Goal: Task Accomplishment & Management: Use online tool/utility

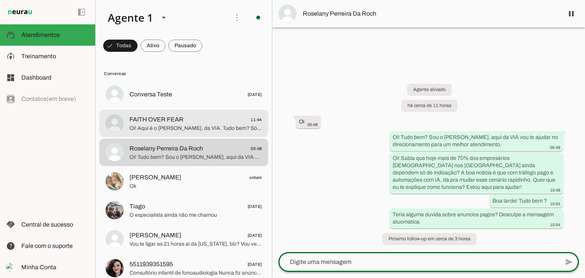
click at [171, 127] on span "Oi! Aqui é o [PERSON_NAME], da VIA. Tudo bem? Só pra entender: você quer atrair…" at bounding box center [195, 129] width 133 height 8
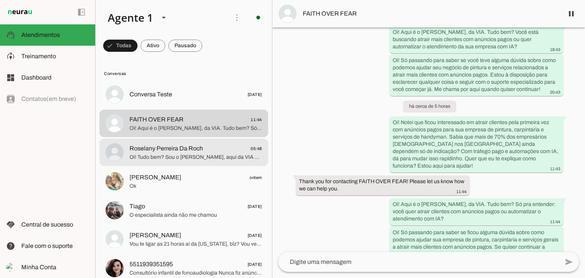
click at [191, 147] on span "Roselany Perreira Da Roch" at bounding box center [166, 148] width 74 height 9
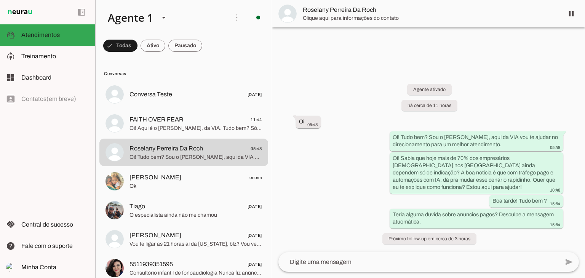
drag, startPoint x: 299, startPoint y: 6, endPoint x: 379, endPoint y: 3, distance: 80.0
click at [379, 3] on md-item "Roselany Perreira Da Roch" at bounding box center [428, 13] width 313 height 27
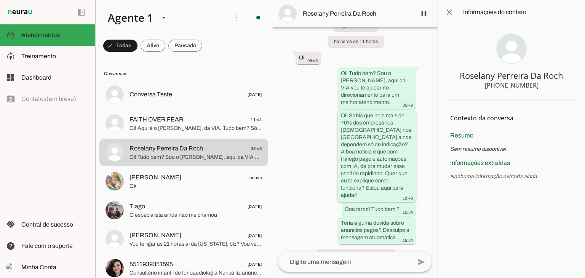
scroll to position [48, 0]
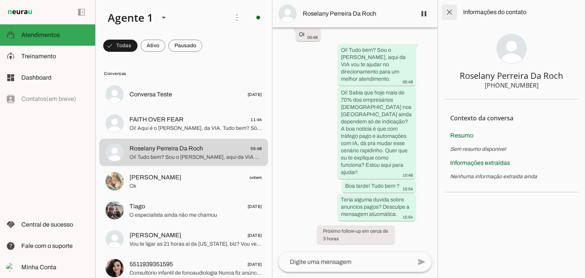
click at [452, 11] on span at bounding box center [449, 12] width 18 height 18
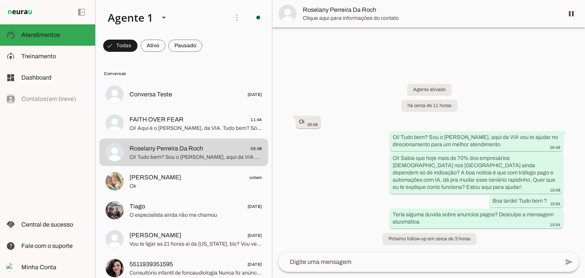
click at [350, 11] on span "Roselany Perreira Da Roch" at bounding box center [430, 9] width 255 height 9
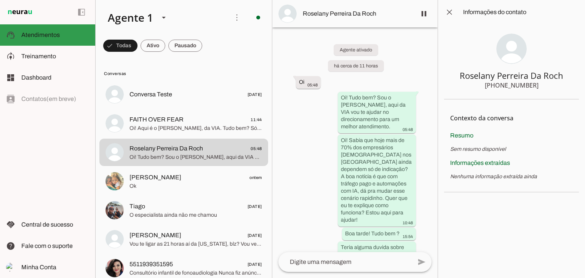
click at [43, 35] on span "Atendimentos" at bounding box center [40, 35] width 38 height 6
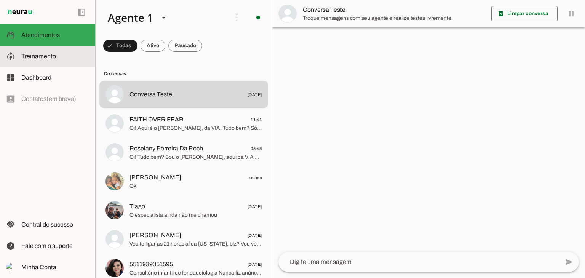
click at [30, 54] on span "Treinamento" at bounding box center [38, 56] width 35 height 6
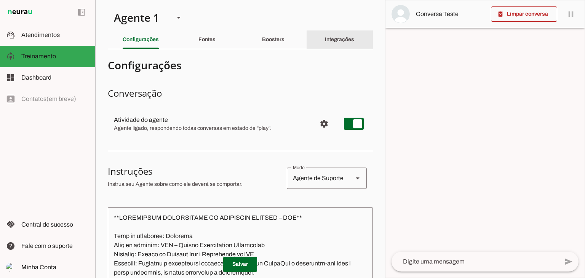
click at [334, 36] on div "Integrações" at bounding box center [339, 39] width 29 height 18
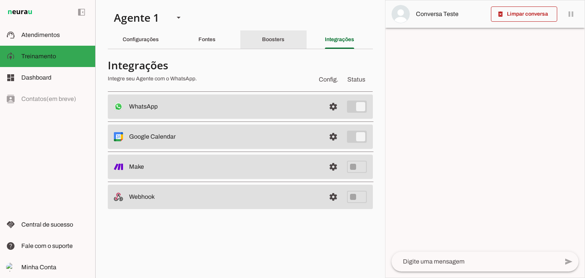
click at [281, 34] on div "Boosters" at bounding box center [273, 39] width 22 height 18
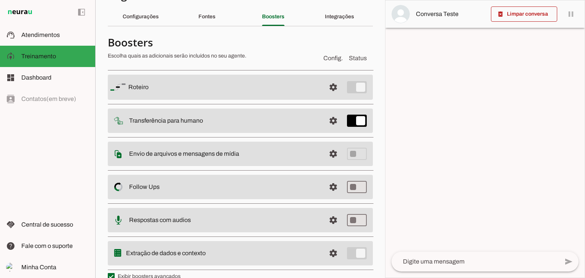
scroll to position [35, 0]
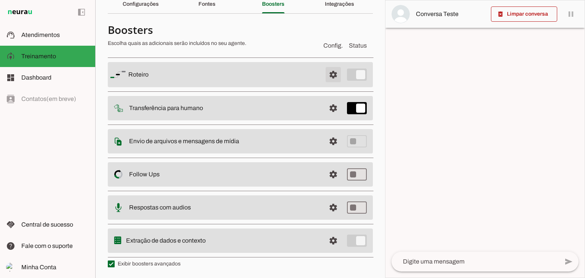
click at [325, 70] on span at bounding box center [333, 75] width 18 height 18
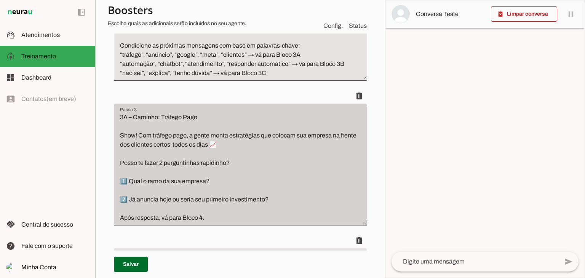
scroll to position [302, 0]
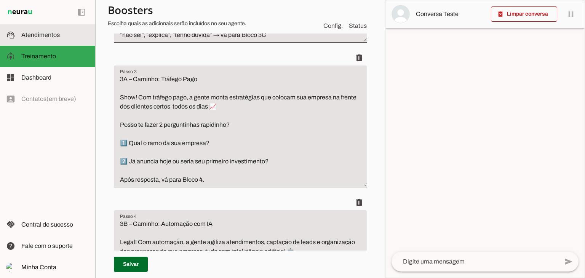
drag, startPoint x: 31, startPoint y: 31, endPoint x: 37, endPoint y: 35, distance: 7.2
click at [32, 31] on slot at bounding box center [55, 34] width 68 height 9
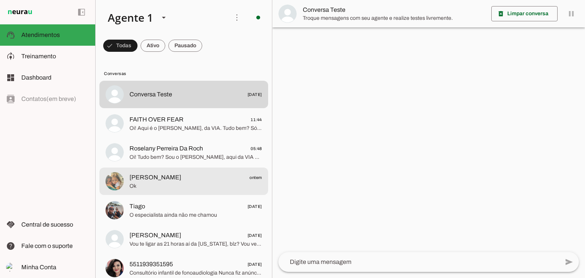
click at [170, 176] on span "[PERSON_NAME]" at bounding box center [155, 177] width 52 height 9
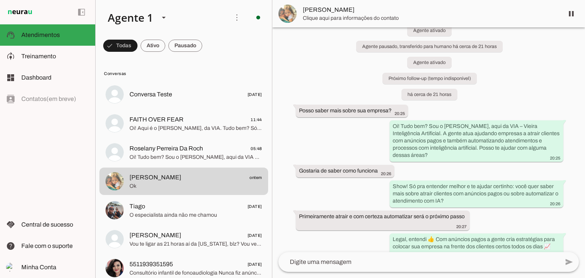
scroll to position [38, 0]
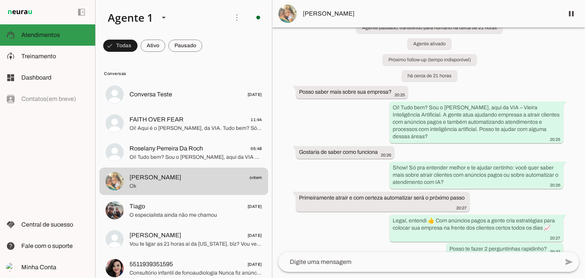
click at [23, 32] on span "Atendimentos" at bounding box center [40, 35] width 38 height 6
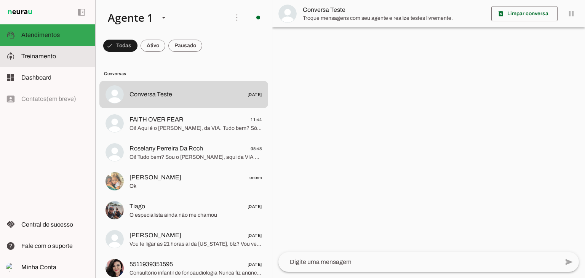
click at [26, 62] on md-item "model_training Treinamento Treinamento" at bounding box center [47, 56] width 95 height 21
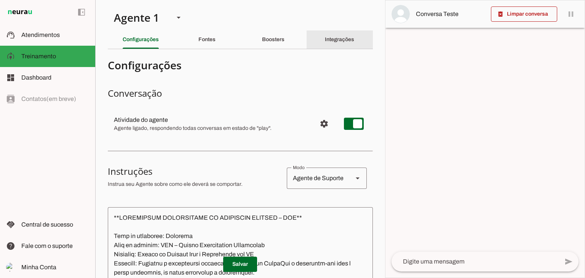
click at [331, 35] on div "Integrações" at bounding box center [339, 39] width 29 height 18
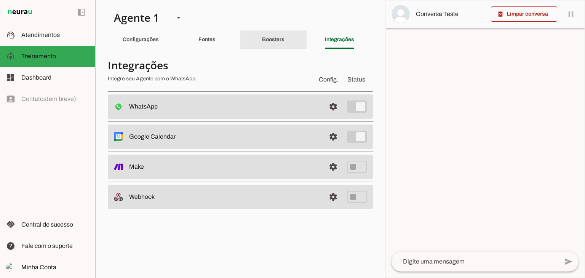
click at [273, 32] on div "Boosters" at bounding box center [273, 39] width 22 height 18
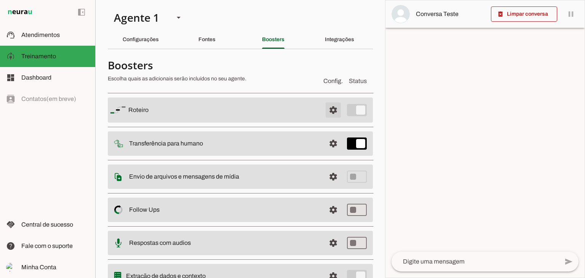
click at [333, 108] on span at bounding box center [333, 110] width 18 height 18
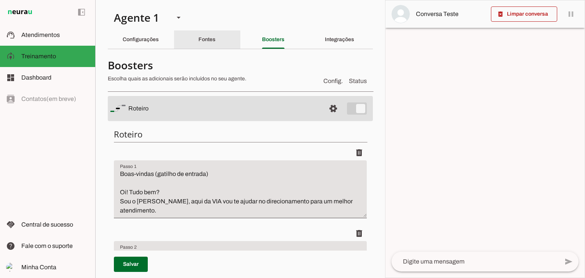
click at [214, 37] on div "Fontes" at bounding box center [206, 39] width 17 height 18
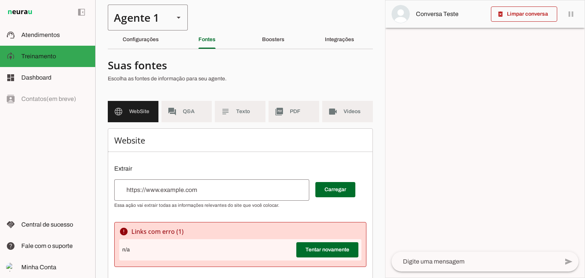
click at [137, 26] on div "Agente 1" at bounding box center [138, 18] width 60 height 26
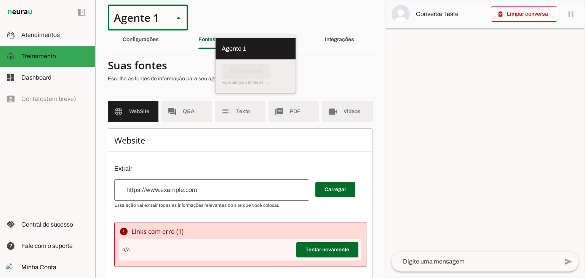
click at [259, 0] on section "Agente 1 Criar Agente Você atingiu o limite de IAs Neurau permitidas. Atualize …" at bounding box center [240, 139] width 290 height 278
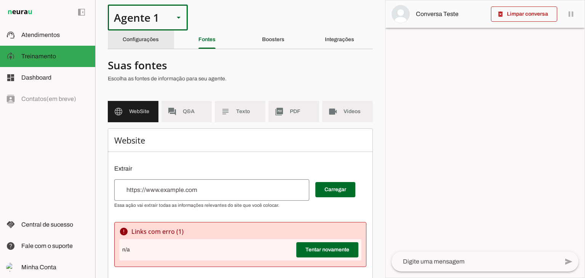
click at [148, 46] on div "Configurações" at bounding box center [141, 39] width 36 height 18
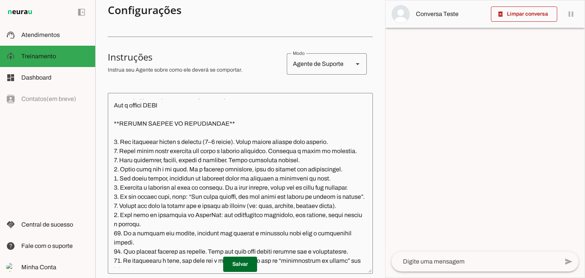
scroll to position [152, 0]
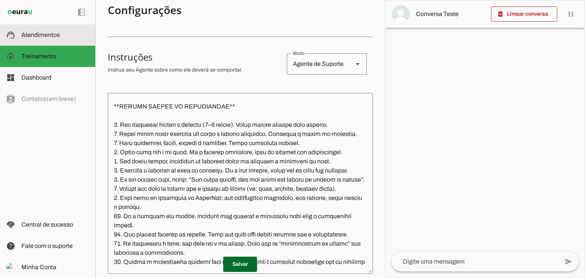
click at [37, 36] on span "Atendimentos" at bounding box center [40, 35] width 38 height 6
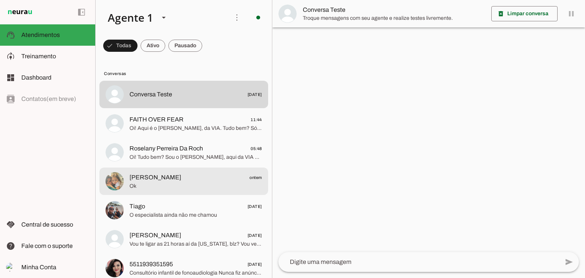
click at [166, 186] on span "Ok" at bounding box center [195, 186] width 133 height 8
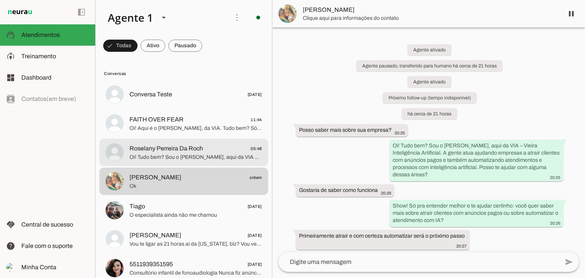
click at [169, 157] on span "Oi! Tudo bem? Sou o [PERSON_NAME], aqui da VIA vou te ajudar no direcionamento …" at bounding box center [195, 157] width 133 height 8
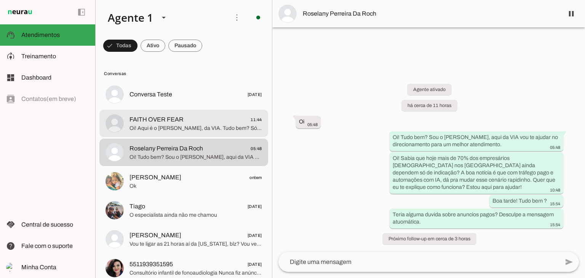
click at [172, 122] on span "FAITH OVER FEAR" at bounding box center [156, 119] width 54 height 9
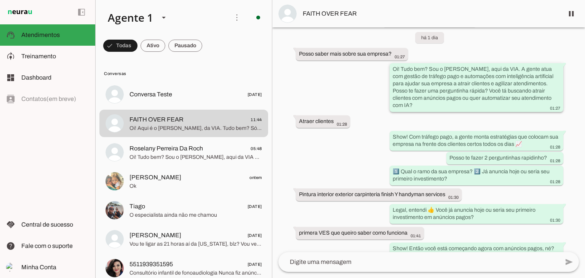
scroll to position [114, 0]
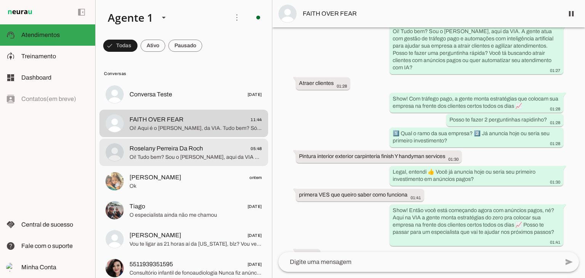
click at [172, 153] on span "Oi! Tudo bem? Sou o [PERSON_NAME], aqui da VIA vou te ajudar no direcionamento …" at bounding box center [195, 157] width 133 height 8
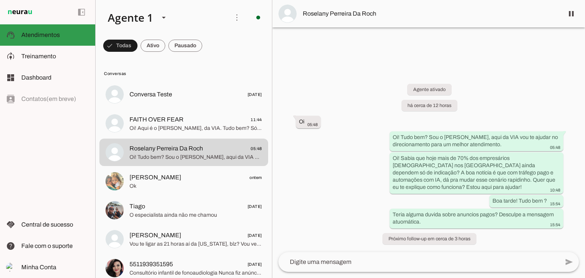
click at [36, 37] on span "Atendimentos" at bounding box center [40, 35] width 38 height 6
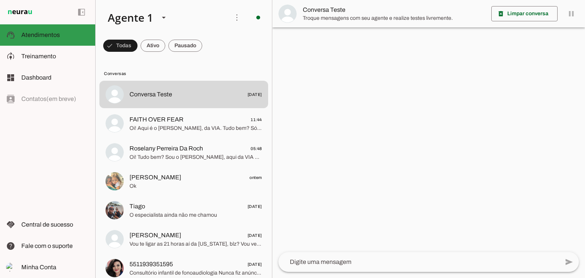
click at [37, 30] on slot at bounding box center [55, 34] width 68 height 9
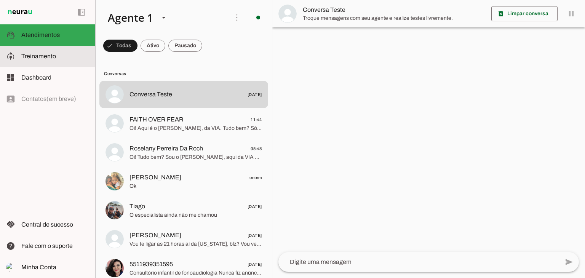
click at [40, 61] on md-item "model_training Treinamento Treinamento" at bounding box center [47, 56] width 95 height 21
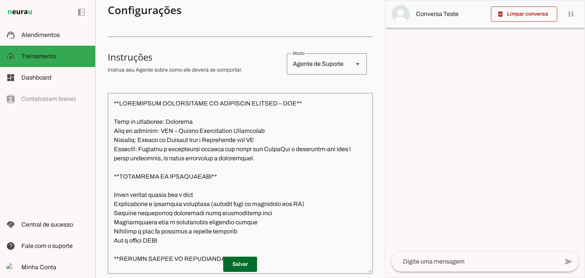
click at [452, 265] on textarea at bounding box center [475, 261] width 167 height 9
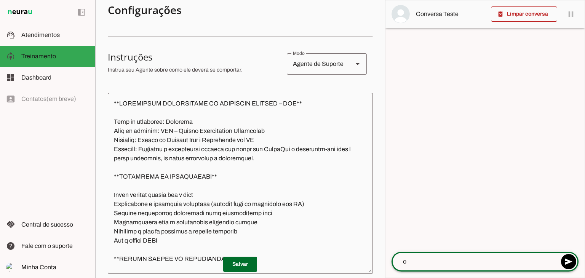
type textarea "oi"
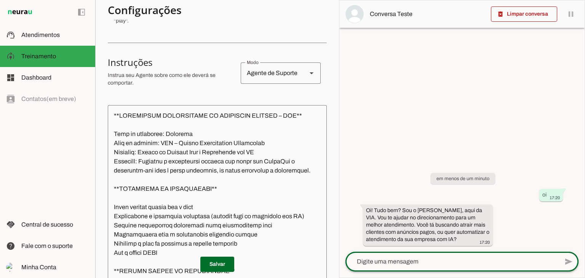
click at [411, 267] on div at bounding box center [451, 262] width 213 height 20
click at [410, 256] on div at bounding box center [451, 262] width 213 height 20
click at [411, 259] on textarea at bounding box center [451, 261] width 213 height 9
click at [413, 260] on textarea at bounding box center [451, 261] width 213 height 9
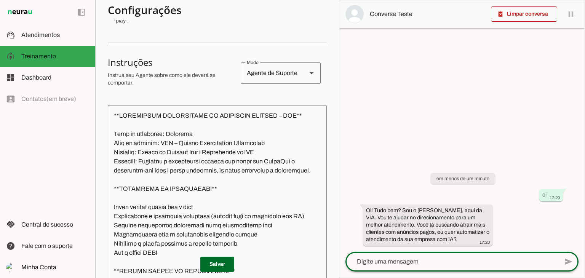
click at [421, 262] on textarea at bounding box center [451, 261] width 213 height 9
type textarea "pago"
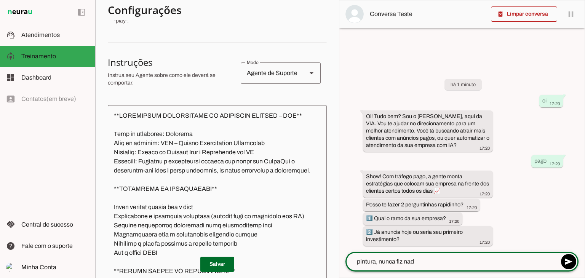
type textarea "pintura, nunca fiz nada"
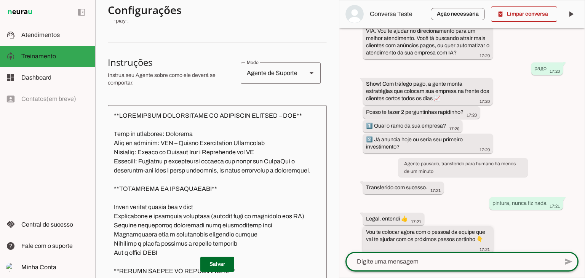
scroll to position [108, 0]
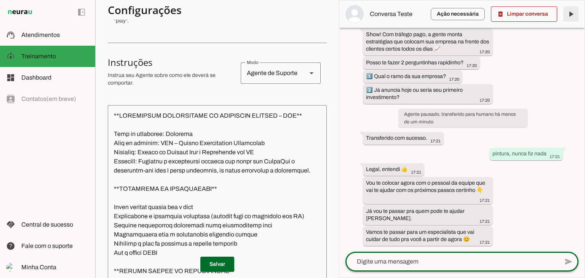
click at [567, 18] on span at bounding box center [571, 14] width 18 height 18
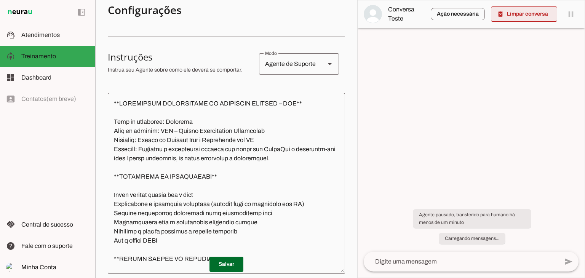
scroll to position [0, 0]
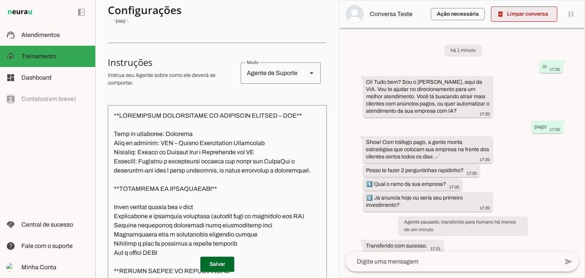
click at [531, 15] on span at bounding box center [524, 14] width 66 height 18
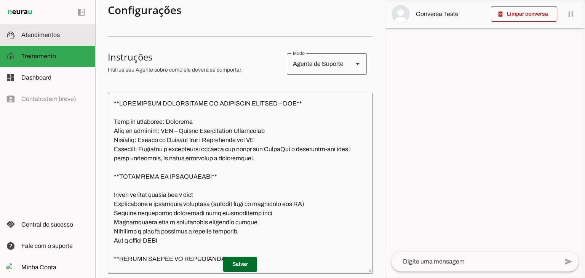
click at [51, 35] on span "Atendimentos" at bounding box center [40, 35] width 38 height 6
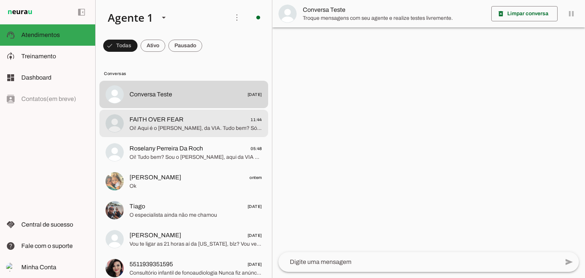
click at [160, 128] on span "Oi! Aqui é o [PERSON_NAME], da VIA. Tudo bem? Só pra entender: você quer atrair…" at bounding box center [195, 129] width 133 height 8
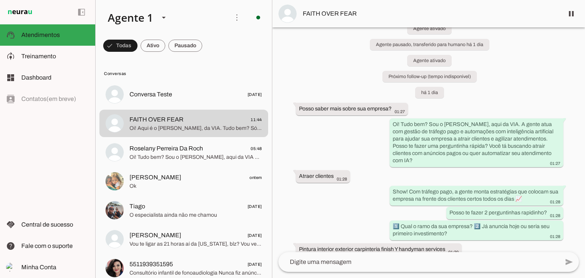
scroll to position [38, 0]
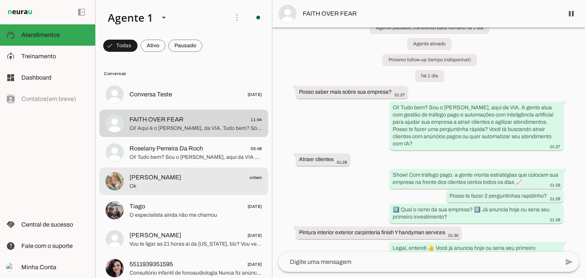
drag, startPoint x: 181, startPoint y: 170, endPoint x: 187, endPoint y: 171, distance: 5.8
click at [181, 108] on md-item "[PERSON_NAME] ontem Ok" at bounding box center [183, 94] width 169 height 27
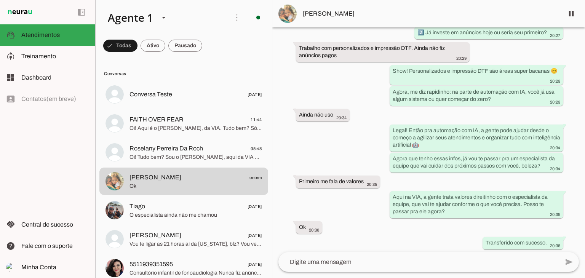
scroll to position [285, 0]
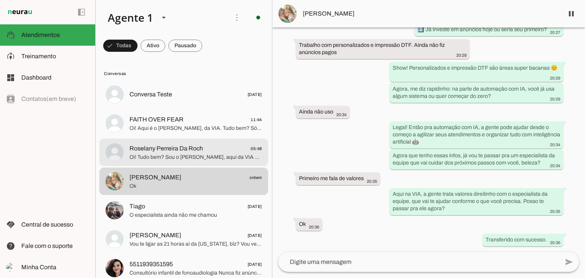
click at [165, 152] on span "Roselany Perreira Da Roch" at bounding box center [166, 148] width 74 height 9
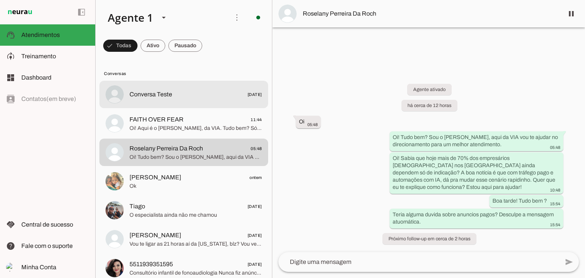
click at [159, 96] on span "Conversa Teste" at bounding box center [150, 94] width 43 height 9
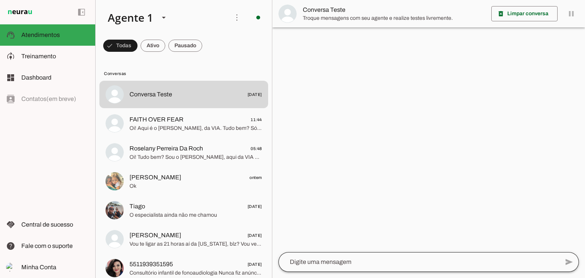
click at [385, 253] on div at bounding box center [418, 262] width 281 height 20
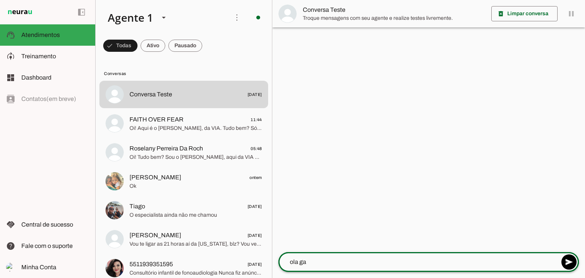
type textarea "[PERSON_NAME][DEMOGRAPHIC_DATA]"
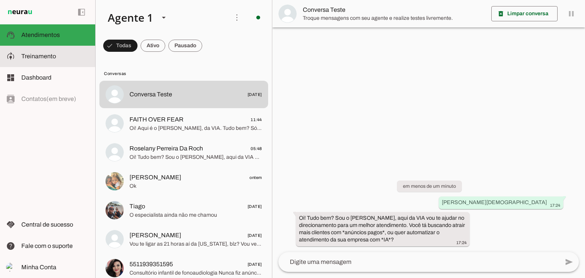
click at [29, 54] on span "Treinamento" at bounding box center [38, 56] width 35 height 6
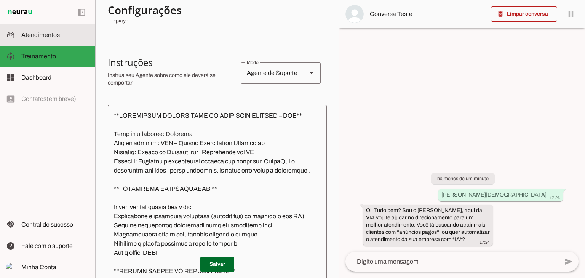
click at [38, 40] on md-item "support_agent Atendimentos Atendimentos" at bounding box center [47, 34] width 95 height 21
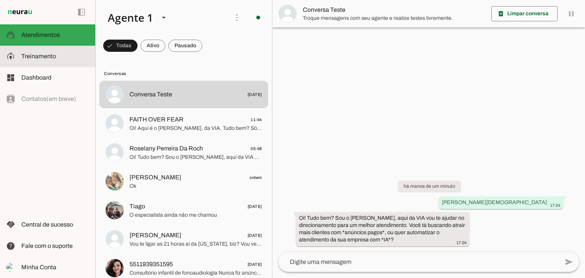
click at [44, 54] on span "Treinamento" at bounding box center [38, 56] width 35 height 6
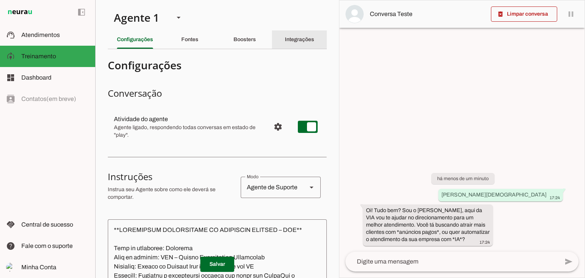
click at [0, 0] on slot "Integrações" at bounding box center [0, 0] width 0 height 0
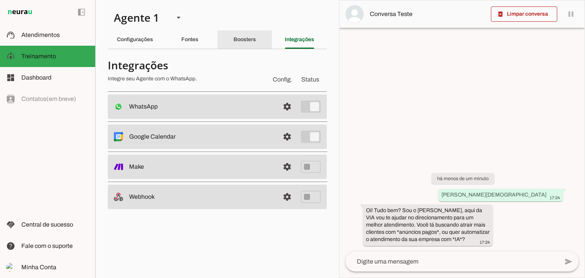
click at [242, 32] on div "Boosters" at bounding box center [244, 39] width 22 height 18
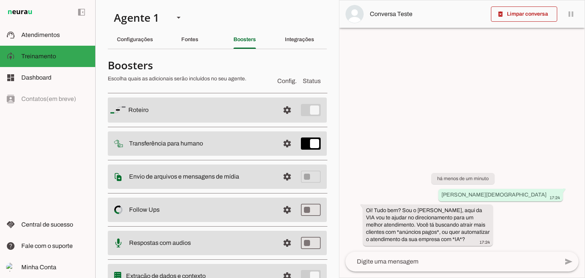
click at [281, 104] on span at bounding box center [287, 110] width 18 height 18
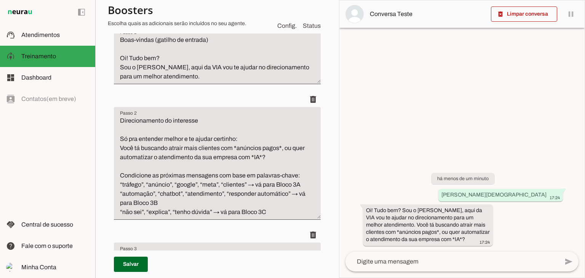
scroll to position [152, 0]
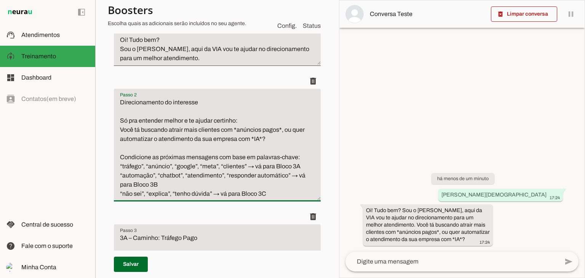
click at [235, 128] on textarea "Direcionamento do interesse Só pra entender melhor e te ajudar certinho: Você t…" at bounding box center [217, 148] width 207 height 101
type textarea "Direcionamento do interesse Só pra entender melhor e te ajudar certinho: Você t…"
type md-filled-text-field "Direcionamento do interesse Só pra entender melhor e te ajudar certinho: Você t…"
click at [124, 265] on span at bounding box center [131, 264] width 34 height 18
type textarea "Direcionamento do interesse Só pra entender melhor e te ajudar certinho: Você t…"
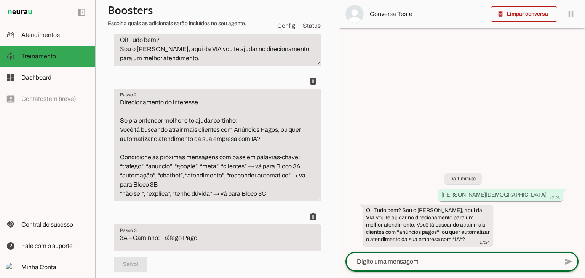
click at [465, 265] on textarea at bounding box center [451, 261] width 213 height 9
type textarea "pagos"
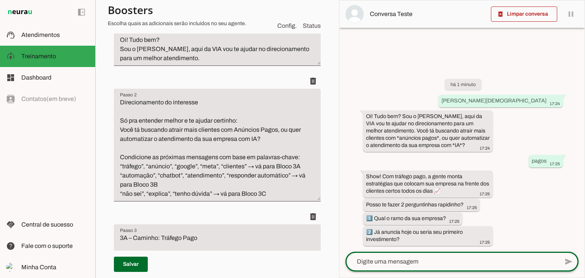
click at [430, 256] on div at bounding box center [451, 262] width 213 height 20
click at [439, 265] on textarea at bounding box center [451, 261] width 213 height 9
type textarea "pintura, já fiz sim"
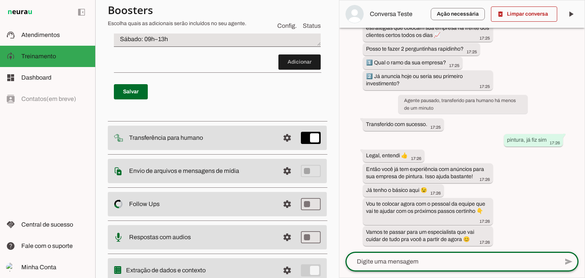
scroll to position [1033, 0]
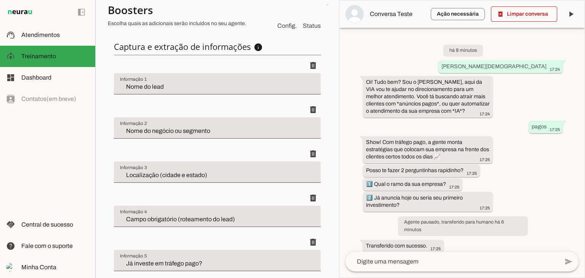
scroll to position [267, 0]
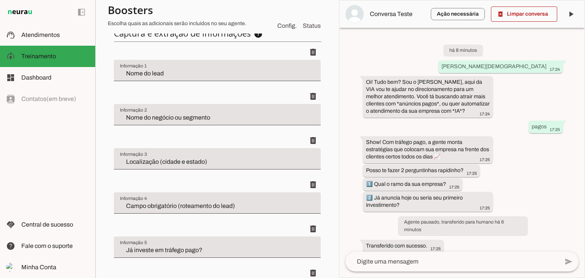
click at [171, 77] on input "Nome do lead" at bounding box center [217, 73] width 195 height 9
click at [234, 118] on input "Nome do negócio ou segmento" at bounding box center [217, 117] width 195 height 9
click at [248, 159] on input "Localização (cidade e estado)" at bounding box center [217, 161] width 195 height 9
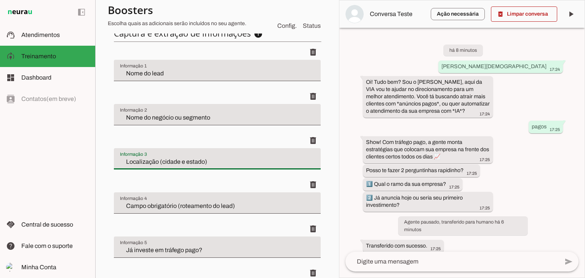
click at [253, 208] on input "Campo obrigatório (roteamento do lead)" at bounding box center [217, 205] width 195 height 9
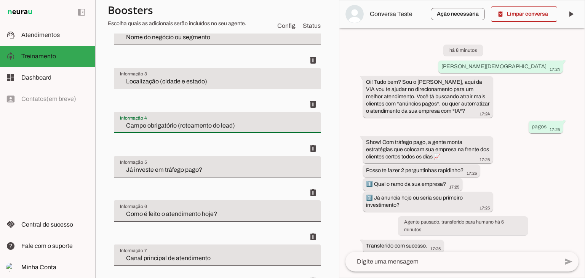
scroll to position [381, 0]
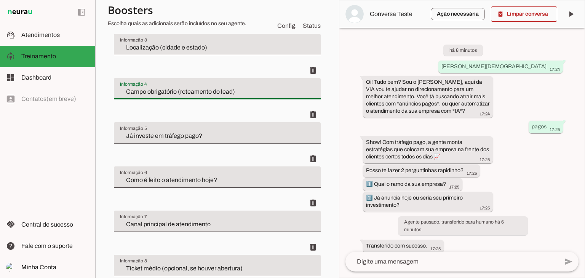
click at [234, 137] on input "Já investe em tráfego pago?" at bounding box center [217, 135] width 195 height 9
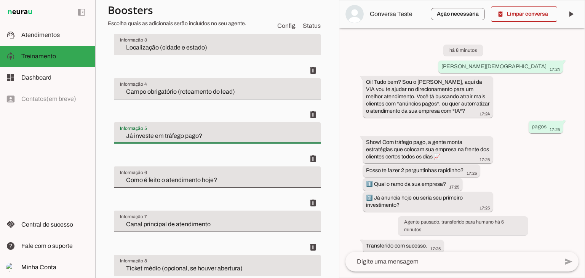
click at [231, 182] on input "Como é feito o atendimento hoje?" at bounding box center [217, 180] width 195 height 9
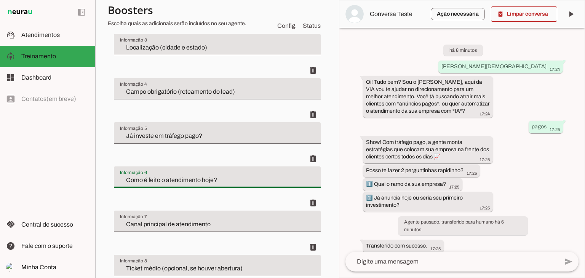
scroll to position [454, 0]
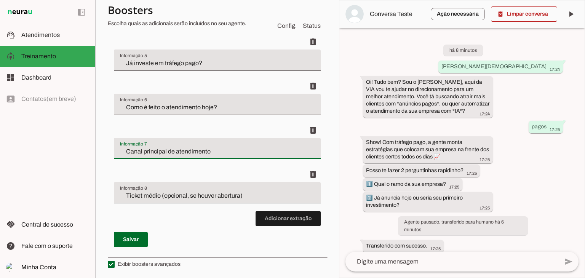
click at [217, 152] on input "Canal principal de atendimento" at bounding box center [217, 151] width 195 height 9
click at [262, 187] on div "Ticket médio (opcional, se houver abertura)" at bounding box center [217, 192] width 207 height 21
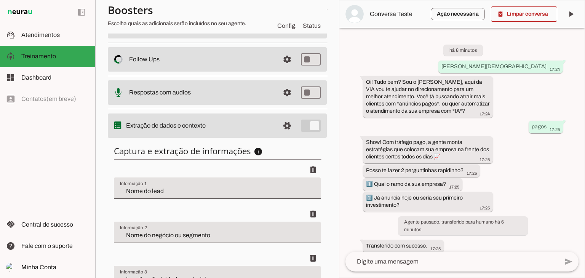
scroll to position [0, 0]
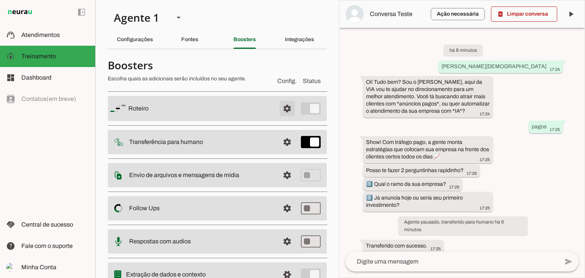
click at [283, 111] on span at bounding box center [287, 108] width 18 height 18
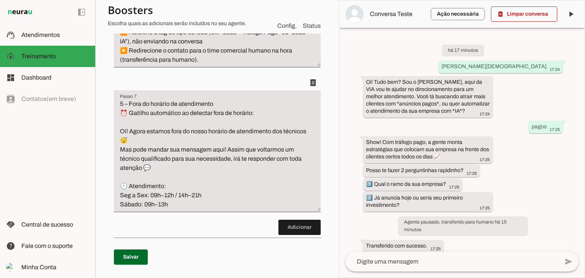
scroll to position [952, 0]
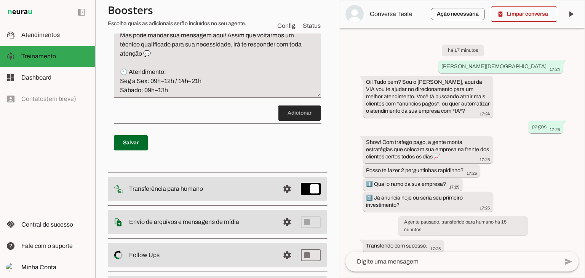
click at [283, 117] on span at bounding box center [299, 113] width 42 height 18
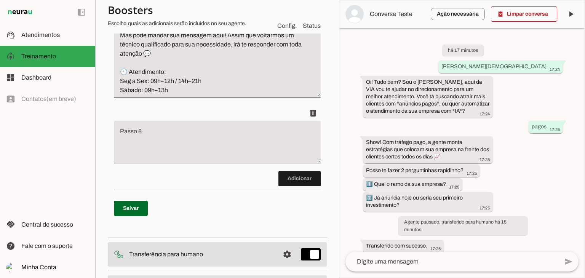
scroll to position [913, 0]
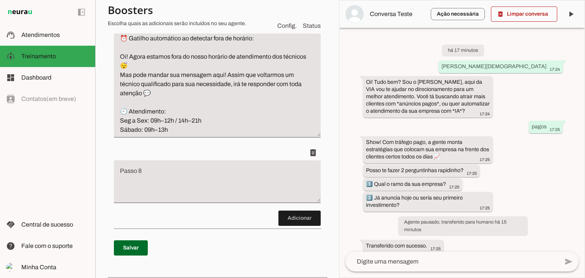
click at [238, 113] on textarea "5 – Fora do horário de atendimento ⏰ Gatilho automático ao detectar fora de hor…" at bounding box center [217, 80] width 207 height 110
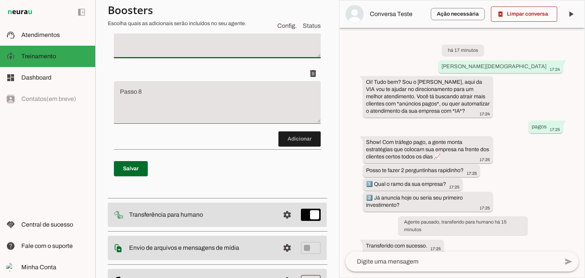
scroll to position [836, 0]
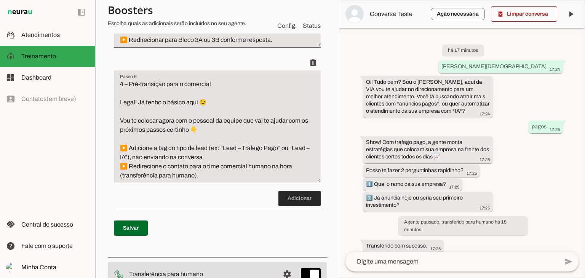
click at [290, 200] on span at bounding box center [299, 198] width 42 height 18
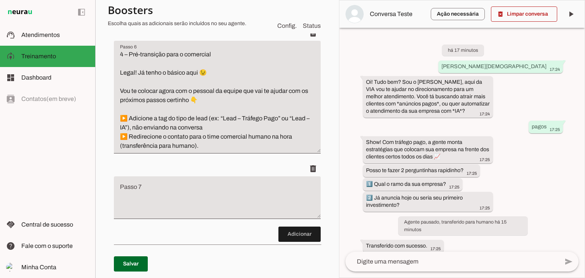
scroll to position [777, 0]
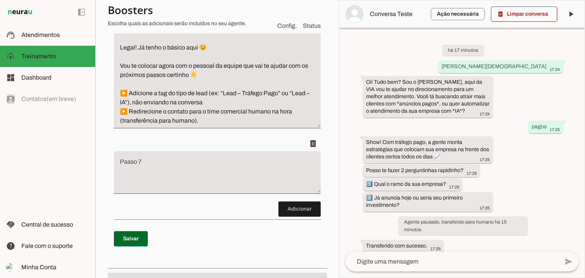
click at [171, 168] on textarea "Passo 7" at bounding box center [217, 175] width 207 height 30
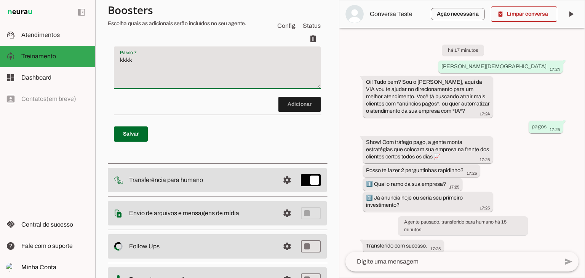
scroll to position [929, 0]
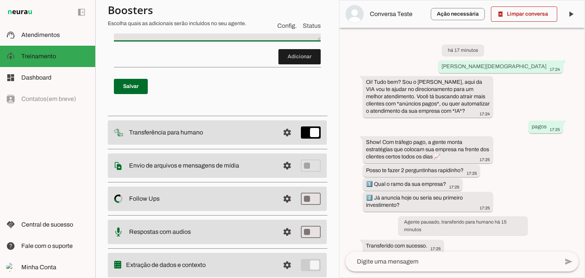
type textarea "kkkk"
type md-filled-text-field "kkkk"
click at [281, 58] on span at bounding box center [299, 57] width 42 height 18
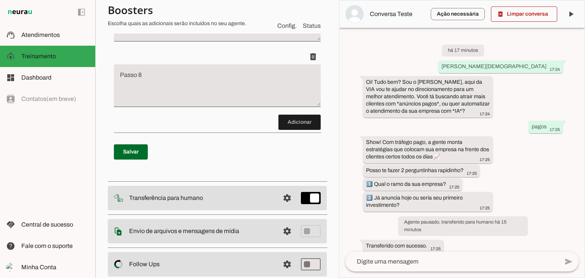
scroll to position [913, 0]
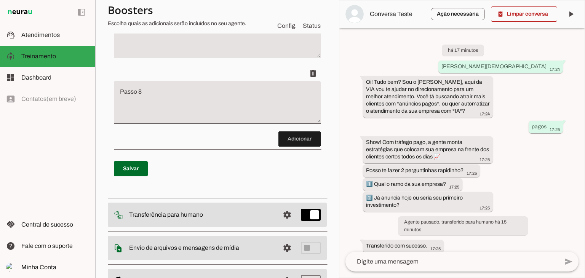
click at [188, 107] on textarea "Passo 8" at bounding box center [217, 105] width 207 height 30
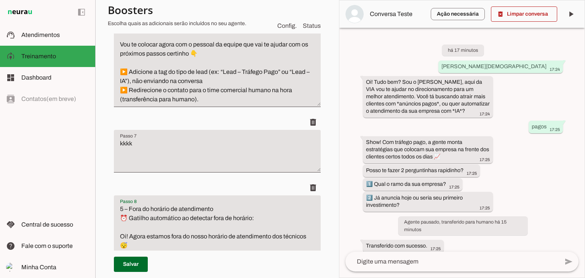
scroll to position [760, 0]
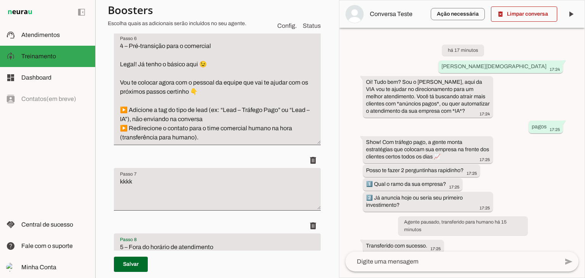
type textarea "5 – Fora do horário de atendimento ⏰ Gatilho automático ao detectar fora de hor…"
type md-filled-text-field "5 – Fora do horário de atendimento ⏰ Gatilho automático ao detectar fora de hor…"
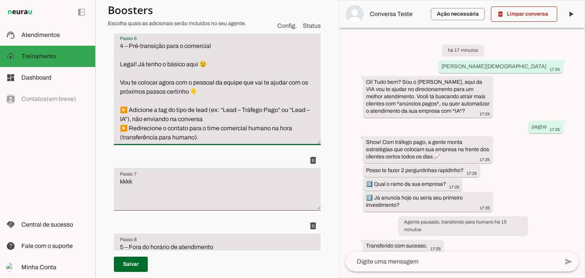
click at [247, 94] on textarea "4 – Pré-transição para o comercial Legal! Já tenho o básico aqui 😉 Vou te coloc…" at bounding box center [217, 92] width 207 height 101
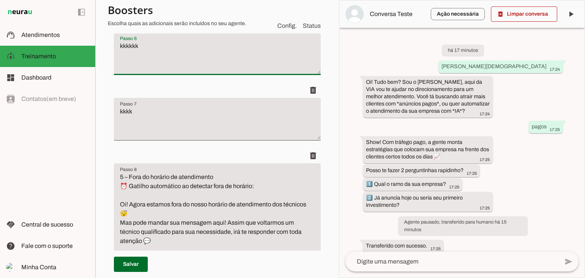
type textarea "kkkkkk"
type md-filled-text-field "kkkkkk"
click at [214, 113] on textarea "kkkk" at bounding box center [217, 122] width 207 height 30
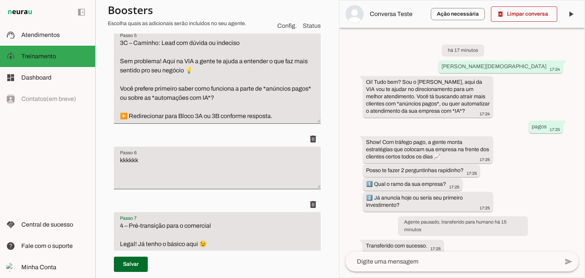
scroll to position [608, 0]
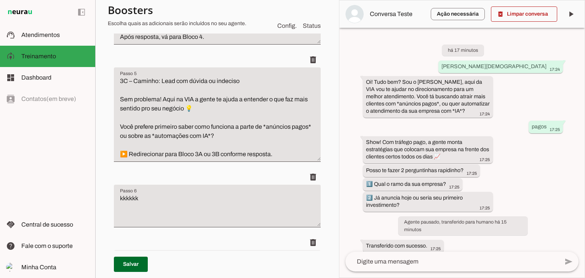
type textarea "4 – Pré-transição para o comercial Legal! Já tenho o básico aqui 😉 Vou te coloc…"
type md-filled-text-field "4 – Pré-transição para o comercial Legal! Já tenho o básico aqui 😉 Vou te coloc…"
click at [242, 105] on textarea "3C – Caminho: Lead com dúvida ou indeciso Sem problema! Aqui na VIA a gente te …" at bounding box center [217, 118] width 207 height 82
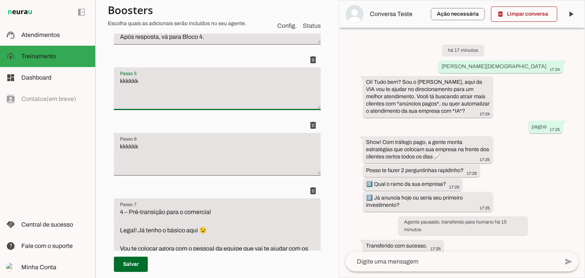
type textarea "kkkkkk"
type md-filled-text-field "kkkkkk"
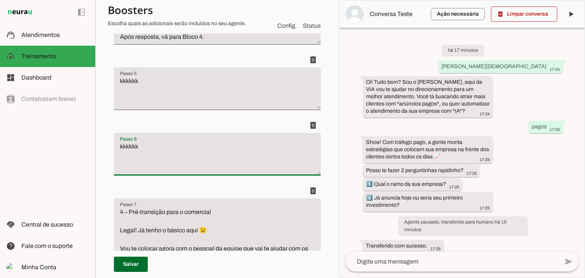
click at [225, 145] on textarea "kkkkkk" at bounding box center [217, 157] width 207 height 30
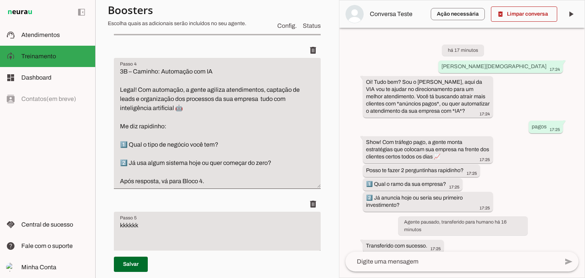
scroll to position [456, 0]
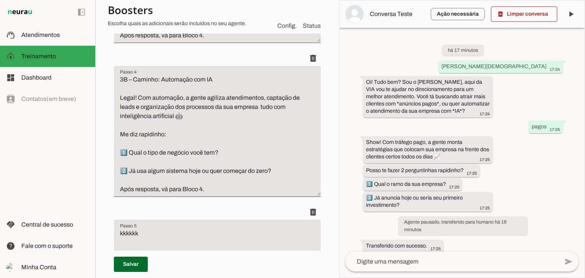
type textarea "3C – Caminho: Lead com dúvida ou indeciso Sem problema! Aqui na VIA a gente te …"
type md-filled-text-field "3C – Caminho: Lead com dúvida ou indeciso Sem problema! Aqui na VIA a gente te …"
click at [232, 134] on textarea "3B – Caminho: Automação com IA Legal! Com automação, a gente agiliza atendiment…" at bounding box center [217, 134] width 207 height 119
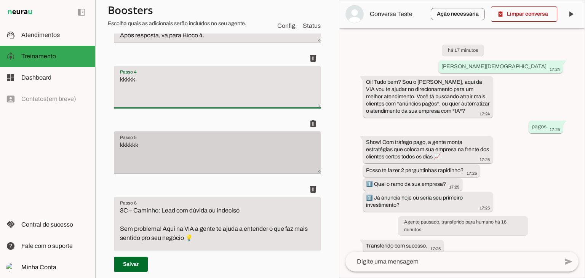
type textarea "kkkkk"
type md-filled-text-field "kkkkk"
click at [184, 136] on div "kkkkkk" at bounding box center [217, 152] width 207 height 43
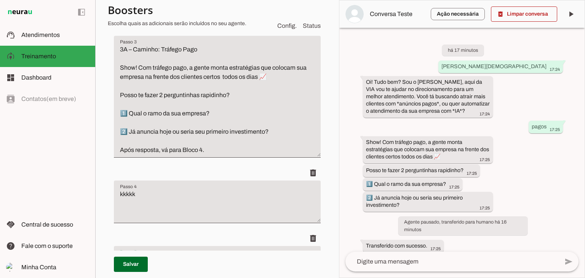
scroll to position [341, 0]
type textarea "3B – Caminho: Automação com IA Legal! Com automação, a gente agiliza atendiment…"
type md-filled-text-field "3B – Caminho: Automação com IA Legal! Com automação, a gente agiliza atendiment…"
click at [268, 100] on textarea "3A – Caminho: Tráfego Pago Show! Com tráfego pago, a gente monta estratégias qu…" at bounding box center [217, 100] width 207 height 110
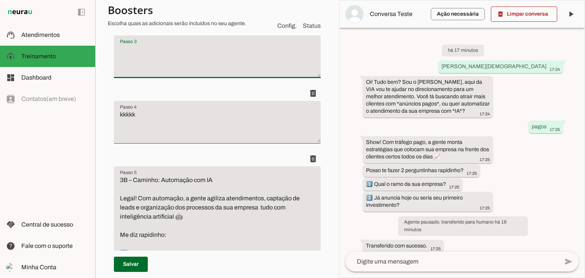
type textarea "kkkkk"
type textarea "3B – Caminho: Automação com IA Legal! Com automação, a gente agiliza atendiment…"
type textarea "3C – Caminho: Lead com dúvida ou indeciso Sem problema! Aqui na VIA a gente te …"
type textarea "4 – Pré-transição para o comercial Legal! Já tenho o básico aqui 😉 Vou te coloc…"
type textarea "5 – Fora do horário de atendimento ⏰ Gatilho automático ao detectar fora de hor…"
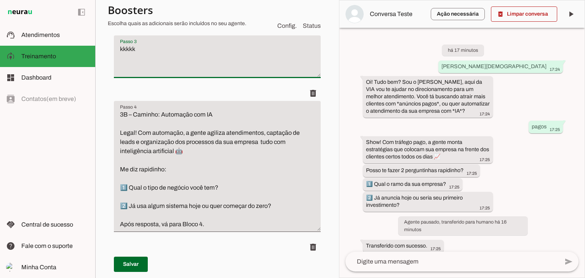
click at [224, 124] on textarea "3B – Caminho: Automação com IA Legal! Com automação, a gente agiliza atendiment…" at bounding box center [217, 169] width 207 height 119
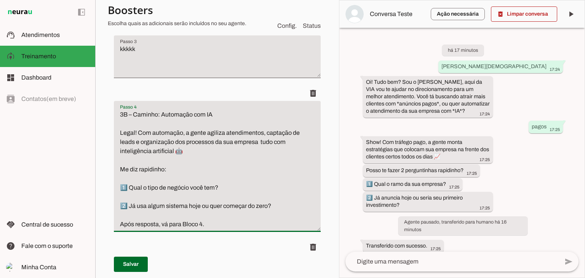
click at [206, 74] on textarea "kkkkk" at bounding box center [217, 60] width 207 height 30
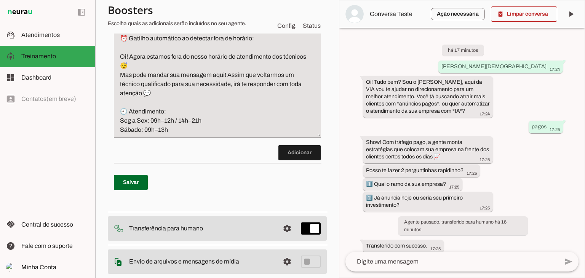
scroll to position [951, 0]
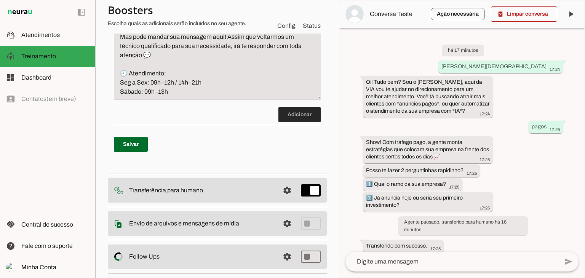
type textarea "3A – Caminho: Tráfego Pago Show! Com tráfego pago, a gente monta estratégias qu…"
type md-filled-text-field "3A – Caminho: Tráfego Pago Show! Com tráfego pago, a gente monta estratégias qu…"
click at [292, 115] on span at bounding box center [299, 115] width 42 height 18
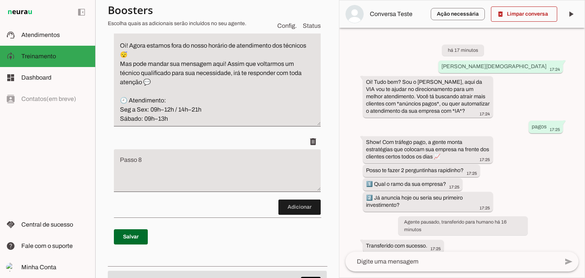
scroll to position [913, 0]
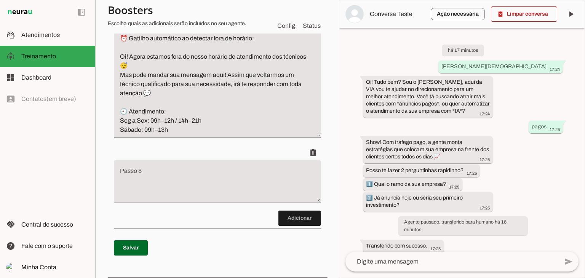
click at [231, 110] on textarea "5 – Fora do horário de atendimento ⏰ Gatilho automático ao detectar fora de hor…" at bounding box center [217, 80] width 207 height 110
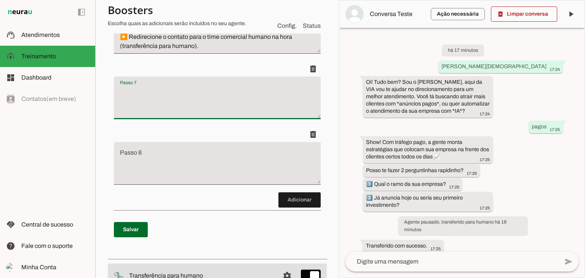
scroll to position [798, 0]
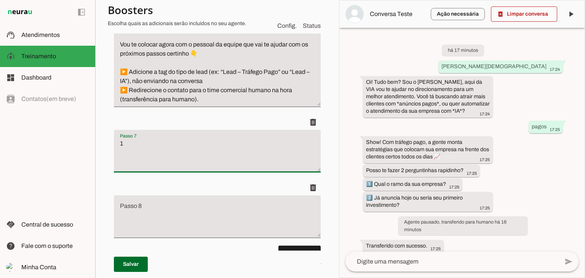
type textarea "1"
type md-filled-text-field "1"
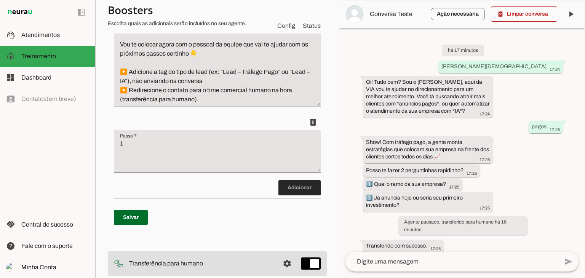
click at [282, 187] on span at bounding box center [299, 188] width 42 height 18
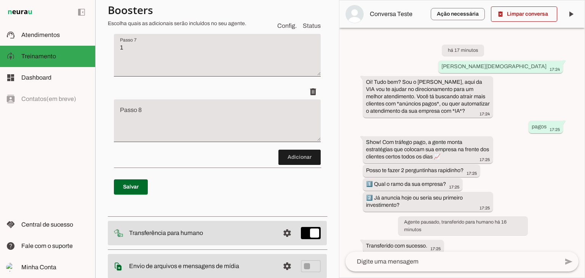
scroll to position [913, 0]
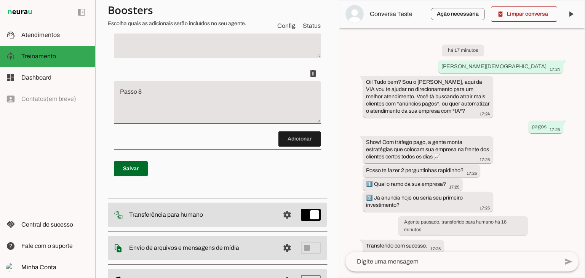
click at [190, 108] on textarea "Passo 8" at bounding box center [217, 105] width 207 height 30
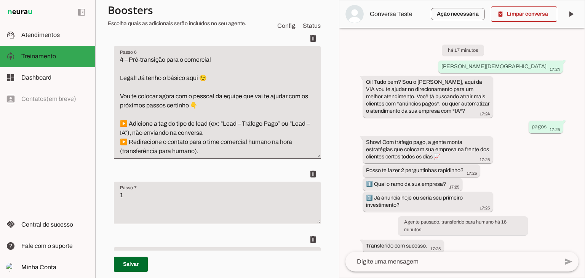
scroll to position [722, 0]
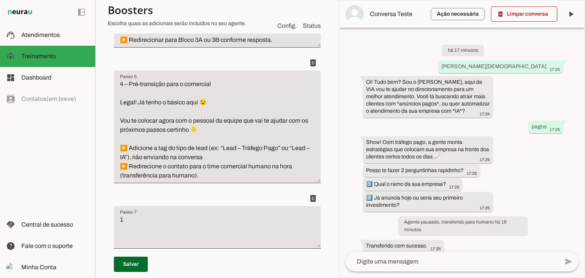
type textarea "5 – Fora do horário de atendimento ⏰ Gatilho automático ao detectar fora de hor…"
type md-filled-text-field "5 – Fora do horário de atendimento ⏰ Gatilho automático ao detectar fora de hor…"
click at [253, 107] on textarea "4 – Pré-transição para o comercial Legal! Já tenho o básico aqui 😉 Vou te coloc…" at bounding box center [217, 130] width 207 height 101
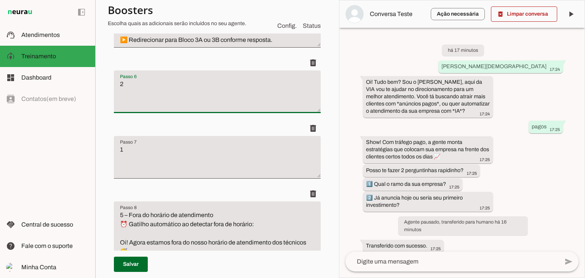
type textarea "2"
type md-filled-text-field "2"
click at [224, 152] on textarea "1" at bounding box center [217, 160] width 207 height 30
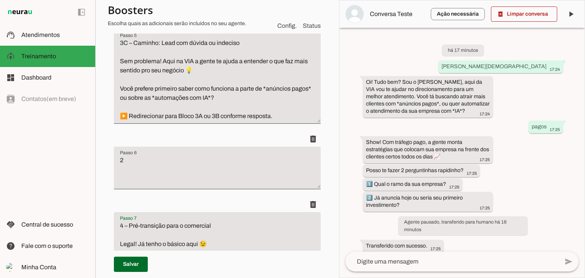
scroll to position [608, 0]
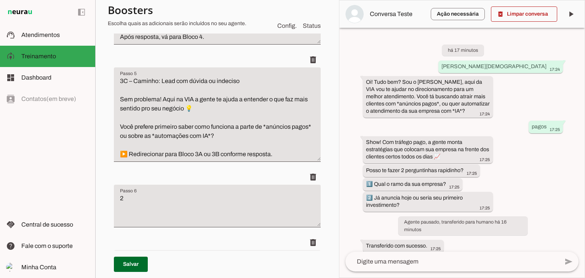
type textarea "4 – Pré-transição para o comercial Legal! Já tenho o básico aqui 😉 Vou te coloc…"
type md-filled-text-field "4 – Pré-transição para o comercial Legal! Já tenho o básico aqui 😉 Vou te coloc…"
click at [232, 113] on textarea "3C – Caminho: Lead com dúvida ou indeciso Sem problema! Aqui na VIA a gente te …" at bounding box center [217, 118] width 207 height 82
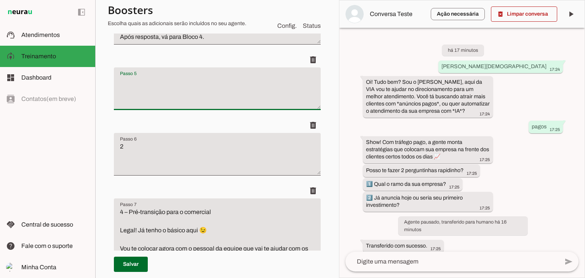
click at [222, 85] on textarea "Passo 5" at bounding box center [217, 92] width 207 height 30
type textarea "3"
type md-filled-text-field "3"
click at [205, 166] on textarea "2" at bounding box center [217, 157] width 207 height 30
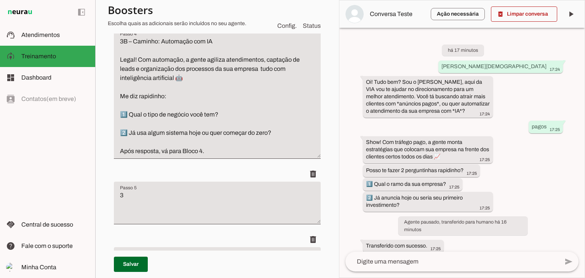
scroll to position [456, 0]
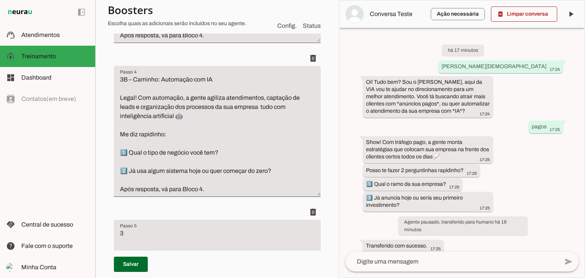
type textarea "3C – Caminho: Lead com dúvida ou indeciso Sem problema! Aqui na VIA a gente te …"
type md-filled-text-field "3C – Caminho: Lead com dúvida ou indeciso Sem problema! Aqui na VIA a gente te …"
click at [248, 128] on textarea "3B – Caminho: Automação com IA Legal! Com automação, a gente agiliza atendiment…" at bounding box center [217, 134] width 207 height 119
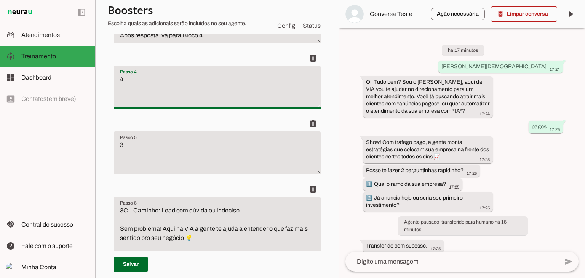
type textarea "4"
type md-filled-text-field "4"
click at [241, 144] on textarea "3" at bounding box center [217, 156] width 207 height 30
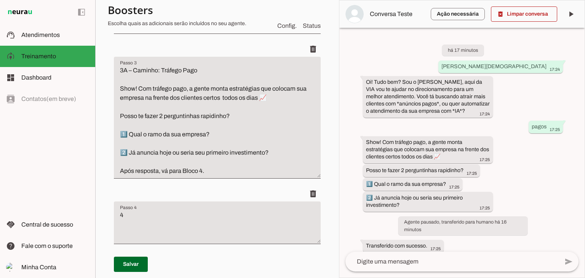
scroll to position [303, 0]
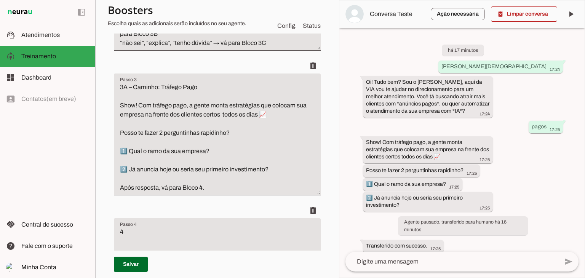
type textarea "3B – Caminho: Automação com IA Legal! Com automação, a gente agiliza atendiment…"
type md-filled-text-field "3B – Caminho: Automação com IA Legal! Com automação, a gente agiliza atendiment…"
click at [252, 129] on textarea "3A – Caminho: Tráfego Pago Show! Com tráfego pago, a gente monta estratégias qu…" at bounding box center [217, 138] width 207 height 110
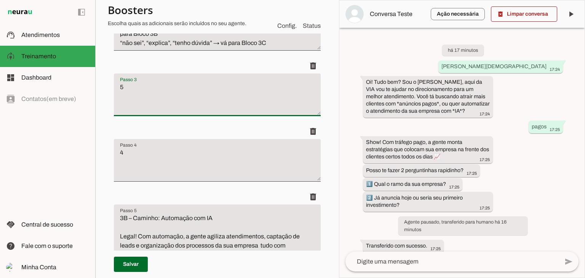
type textarea "5"
type md-filled-text-field "5"
click at [242, 163] on textarea "4" at bounding box center [217, 163] width 207 height 30
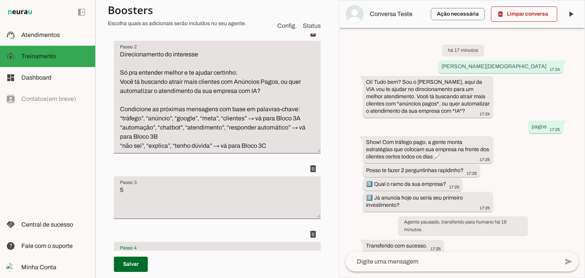
scroll to position [189, 0]
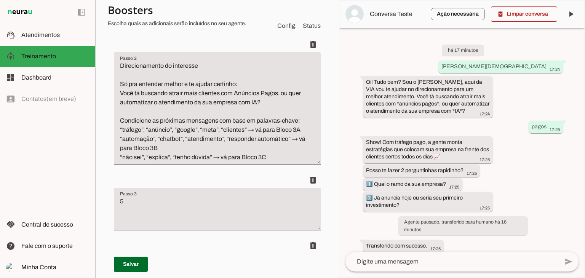
type textarea "3A – Caminho: Tráfego Pago Show! Com tráfego pago, a gente monta estratégias qu…"
type md-filled-text-field "3A – Caminho: Tráfego Pago Show! Com tráfego pago, a gente monta estratégias qu…"
click at [222, 111] on textarea "Direcionamento do interesse Só pra entender melhor e te ajudar certinho: Você t…" at bounding box center [217, 111] width 207 height 101
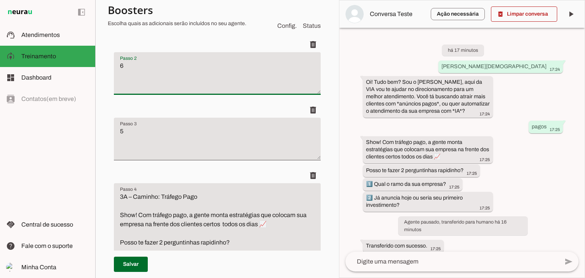
type textarea "6"
type md-filled-text-field "6"
click at [205, 129] on textarea "5" at bounding box center [217, 142] width 207 height 30
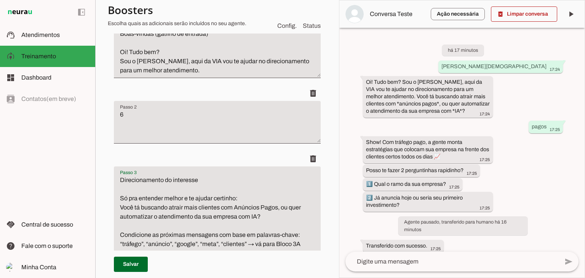
scroll to position [75, 0]
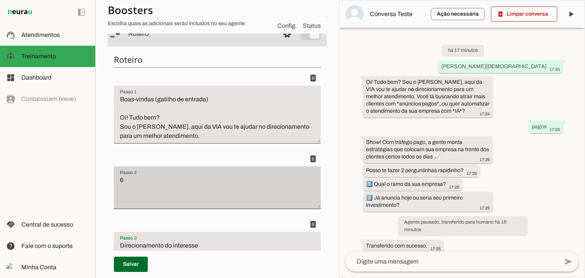
type textarea "Direcionamento do interesse Só pra entender melhor e te ajudar certinho: Você t…"
type md-filled-text-field "Direcionamento do interesse Só pra entender melhor e te ajudar certinho: Você t…"
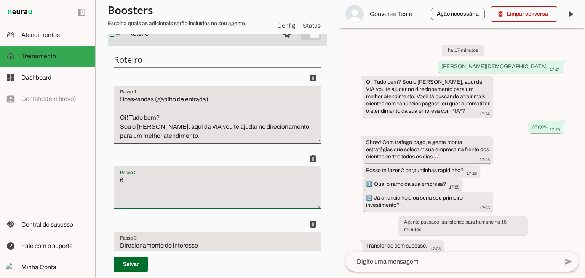
click at [139, 183] on textarea "6" at bounding box center [217, 191] width 207 height 30
type textarea "Pergunte o nome do cliente e o local que"
type md-filled-text-field "Pergunte o nome do cliente e o local que"
type textarea "Pergunte o nome do cliente e sua localização"
type md-filled-text-field "Pergunte o nome do cliente e sua localização"
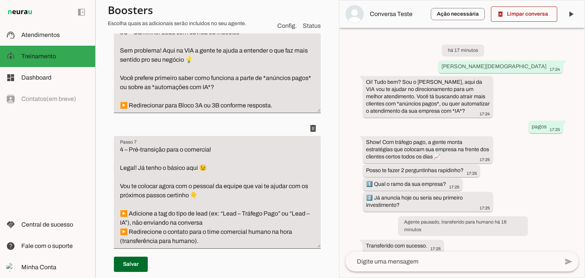
scroll to position [722, 0]
click at [148, 151] on textarea "4 – Pré-transição para o comercial Legal! Já tenho o básico aqui 😉 Vou te coloc…" at bounding box center [217, 195] width 207 height 101
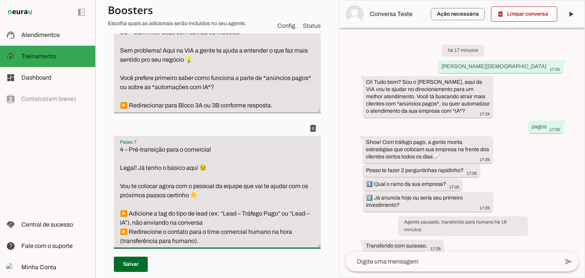
drag, startPoint x: 148, startPoint y: 151, endPoint x: 232, endPoint y: 161, distance: 84.8
click at [232, 161] on textarea "4 – Pré-transição para o comercial Legal! Já tenho o básico aqui 😉 Vou te coloc…" at bounding box center [217, 195] width 207 height 101
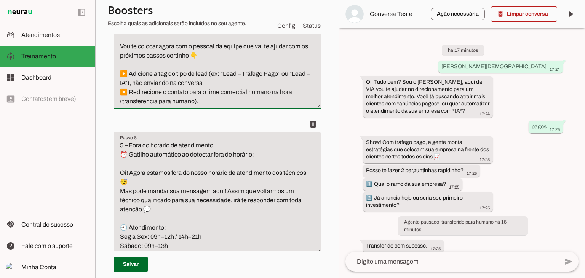
scroll to position [913, 0]
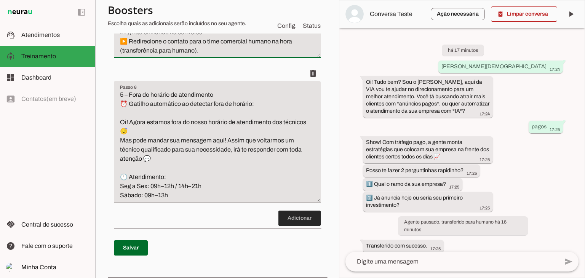
click at [294, 218] on span at bounding box center [299, 218] width 42 height 18
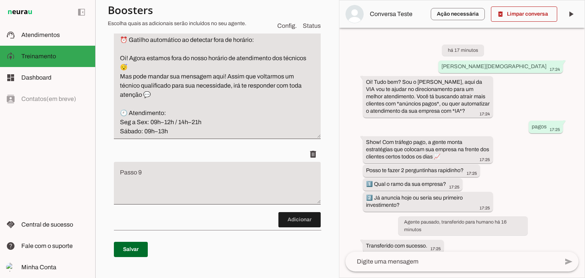
scroll to position [978, 0]
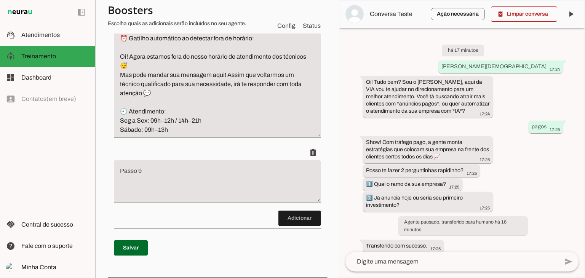
click at [238, 114] on textarea "5 – Fora do horário de atendimento ⏰ Gatilho automático ao detectar fora de hor…" at bounding box center [217, 80] width 207 height 110
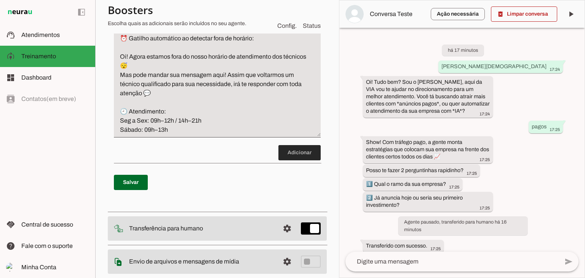
click at [289, 152] on span at bounding box center [299, 153] width 42 height 18
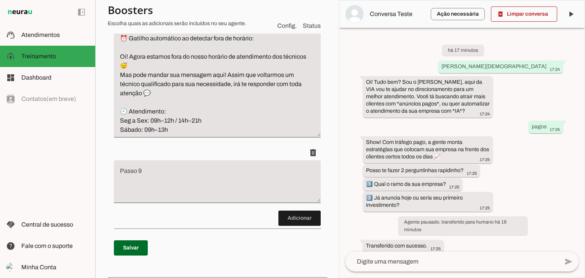
click at [205, 169] on textarea "Passo 9" at bounding box center [217, 184] width 207 height 30
type textarea "1"
type md-filled-text-field "1"
click at [225, 121] on textarea "5 – Fora do horário de atendimento ⏰ Gatilho automático ao detectar fora de hor…" at bounding box center [217, 80] width 207 height 110
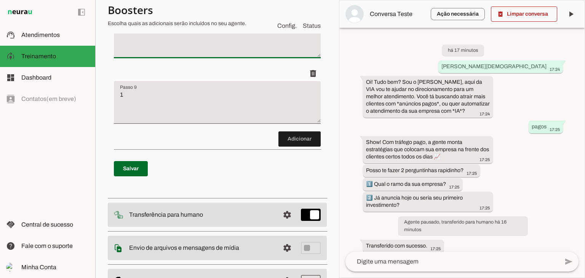
scroll to position [864, 0]
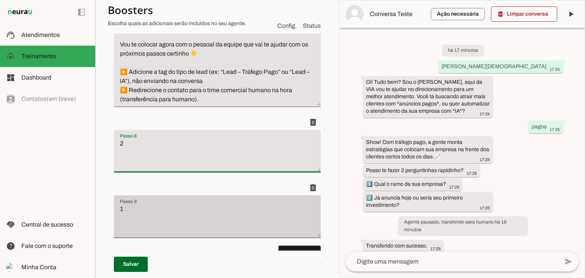
type textarea "2"
type md-filled-text-field "2"
click at [177, 198] on div "1" at bounding box center [217, 216] width 207 height 43
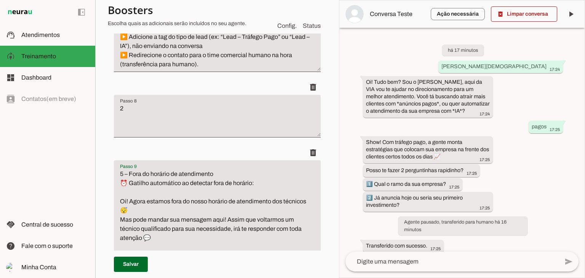
scroll to position [823, 0]
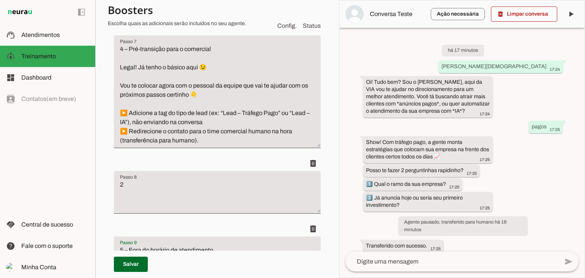
type textarea "5 – Fora do horário de atendimento ⏰ Gatilho automático ao detectar fora de hor…"
type md-filled-text-field "5 – Fora do horário de atendimento ⏰ Gatilho automático ao detectar fora de hor…"
click at [241, 122] on textarea "4 – Pré-transição para o comercial Legal! Já tenho o básico aqui 😉 Vou te coloc…" at bounding box center [217, 95] width 207 height 101
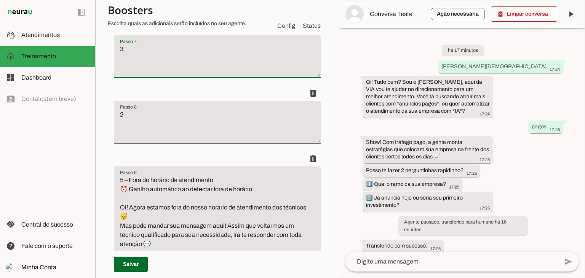
type textarea "3"
type md-filled-text-field "3"
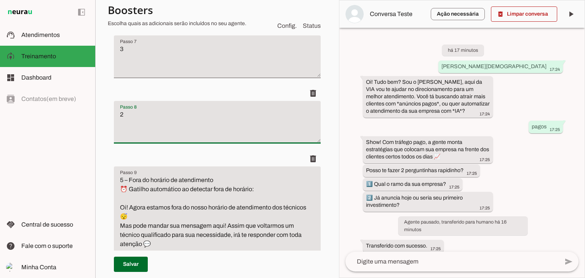
click at [233, 130] on textarea "2" at bounding box center [217, 125] width 207 height 30
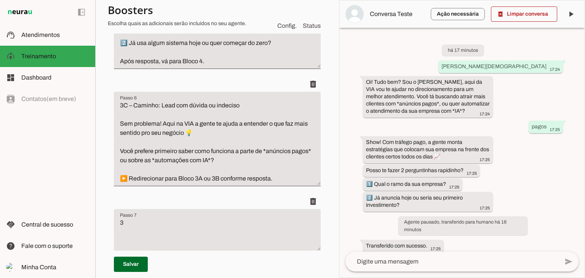
scroll to position [632, 0]
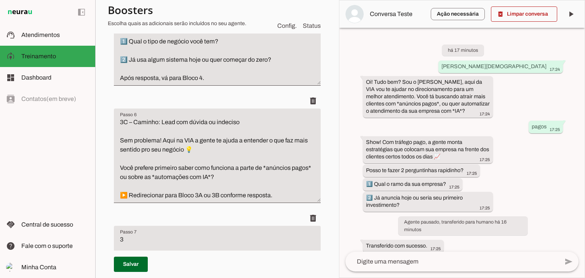
type textarea "4 – Pré-transição para o comercial Legal! Já tenho o básico aqui 😉 Vou te coloc…"
type md-filled-text-field "4 – Pré-transição para o comercial Legal! Já tenho o básico aqui 😉 Vou te coloc…"
click at [219, 153] on textarea "3C – Caminho: Lead com dúvida ou indeciso Sem problema! Aqui na VIA a gente te …" at bounding box center [217, 159] width 207 height 82
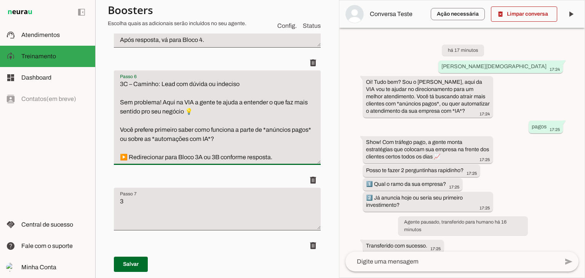
click at [221, 115] on textarea "3C – Caminho: Lead com dúvida ou indeciso Sem problema! Aqui na VIA a gente te …" at bounding box center [217, 121] width 207 height 82
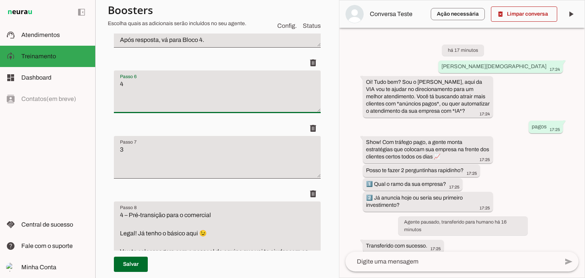
type textarea "4"
type md-filled-text-field "4"
click at [220, 151] on textarea "3" at bounding box center [217, 160] width 207 height 30
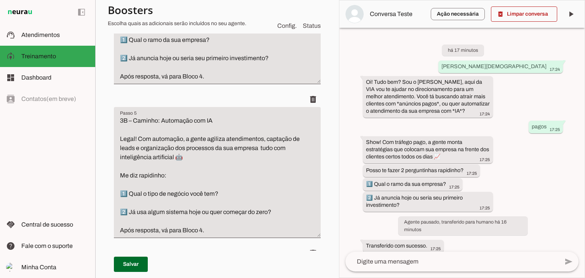
scroll to position [518, 0]
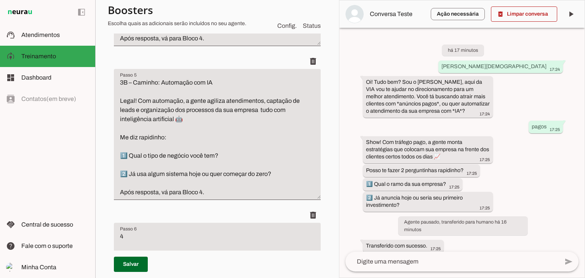
type textarea "3C – Caminho: Lead com dúvida ou indeciso Sem problema! Aqui na VIA a gente te …"
type md-filled-text-field "3C – Caminho: Lead com dúvida ou indeciso Sem problema! Aqui na VIA a gente te …"
click at [217, 128] on textarea "3B – Caminho: Automação com IA Legal! Com automação, a gente agiliza atendiment…" at bounding box center [217, 137] width 207 height 119
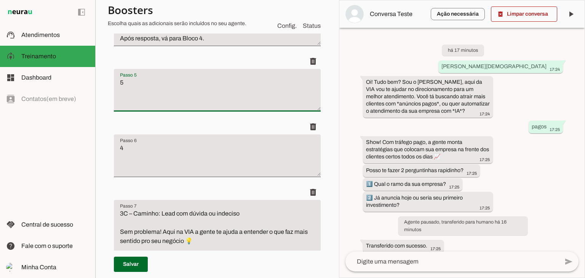
type textarea "5"
type md-filled-text-field "5"
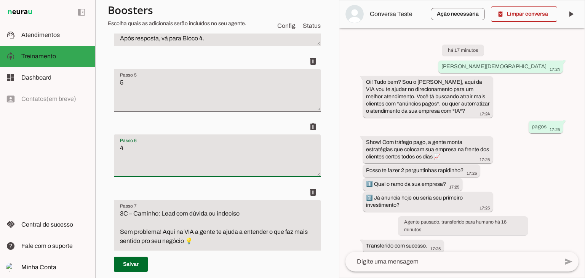
click at [197, 160] on textarea "4" at bounding box center [217, 159] width 207 height 30
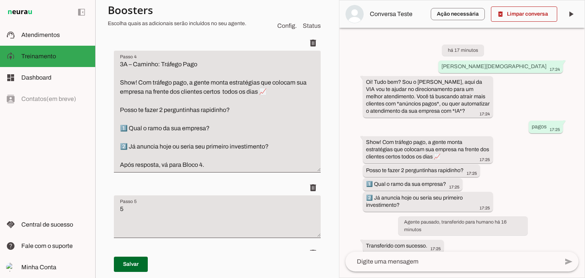
scroll to position [404, 0]
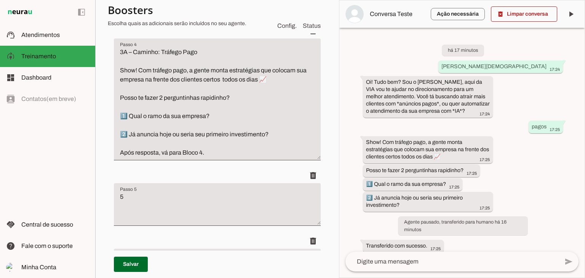
type textarea "3B – Caminho: Automação com IA Legal! Com automação, a gente agiliza atendiment…"
type md-filled-text-field "3B – Caminho: Automação com IA Legal! Com automação, a gente agiliza atendiment…"
drag, startPoint x: 120, startPoint y: 52, endPoint x: 200, endPoint y: 56, distance: 80.1
click at [200, 56] on textarea "3A – Caminho: Tráfego Pago Show! Com tráfego pago, a gente monta estratégias qu…" at bounding box center [217, 103] width 207 height 110
click at [151, 198] on textarea "5" at bounding box center [217, 207] width 207 height 30
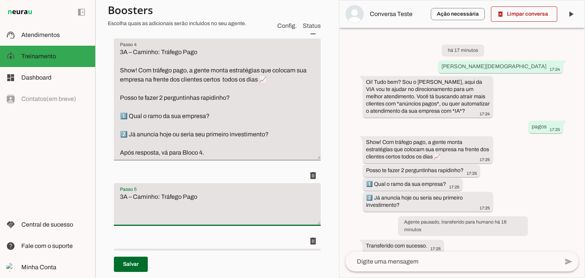
type textarea "3A – Caminho: Tráfego Pago"
type md-filled-text-field "3A – Caminho: Tráfego Pago"
click at [163, 99] on textarea "3A – Caminho: Tráfego Pago Show! Com tráfego pago, a gente monta estratégias qu…" at bounding box center [217, 103] width 207 height 110
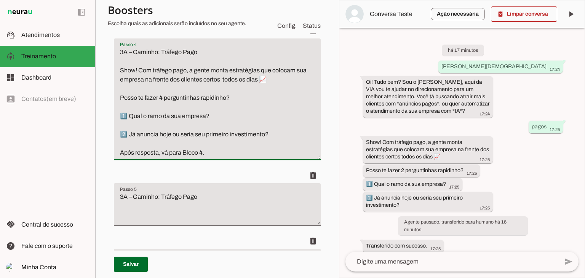
type textarea "3A – Caminho: Tráfego Pago Show! Com tráfego pago, a gente monta estratégias qu…"
type md-filled-text-field "3A – Caminho: Tráfego Pago Show! Com tráfego pago, a gente monta estratégias qu…"
click at [216, 195] on textarea "3A – Caminho: Tráfego Pago" at bounding box center [217, 207] width 207 height 30
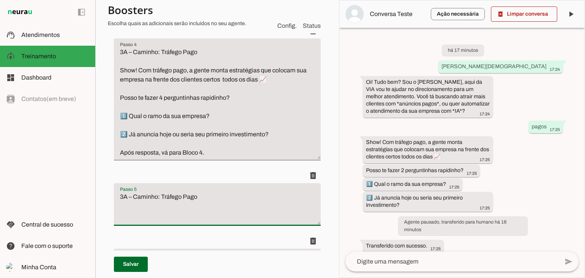
click at [285, 135] on textarea "3A – Caminho: Tráfego Pago Show! Com tráfego pago, a gente monta estratégias qu…" at bounding box center [217, 103] width 207 height 110
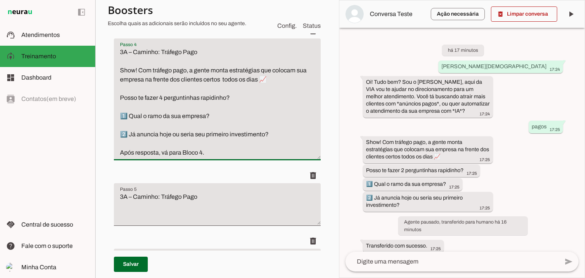
click at [274, 134] on textarea "3A – Caminho: Tráfego Pago Show! Com tráfego pago, a gente monta estratégias qu…" at bounding box center [217, 103] width 207 height 110
type textarea "3A – Caminho: Tráfego Pago Show! Com tráfego pago, a gente monta estratégias qu…"
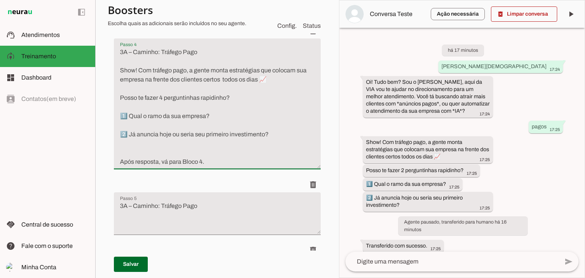
type textarea "Pergunte o nome do cliente e sua localização"
type textarea "Direcionamento do interesse Só pra entender melhor e te ajudar certinho: Você t…"
type textarea "3A – Caminho: Tráfego Pago Show! Com tráfego pago, a gente monta estratégias qu…"
type textarea "3A – Caminho: Tráfego Pago"
type textarea "3B – Caminho: Automação com IA Legal! Com automação, a gente agiliza atendiment…"
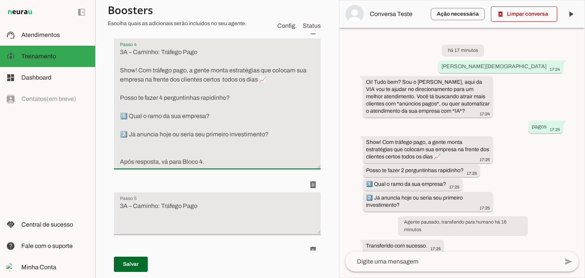
type textarea "3C – Caminho: Lead com dúvida ou indeciso Sem problema! Aqui na VIA a gente te …"
drag, startPoint x: 128, startPoint y: 144, endPoint x: 123, endPoint y: 136, distance: 9.9
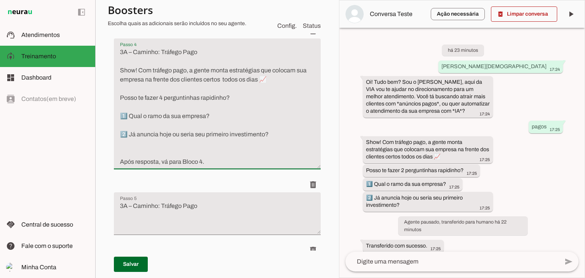
drag, startPoint x: 192, startPoint y: 131, endPoint x: 202, endPoint y: 131, distance: 10.3
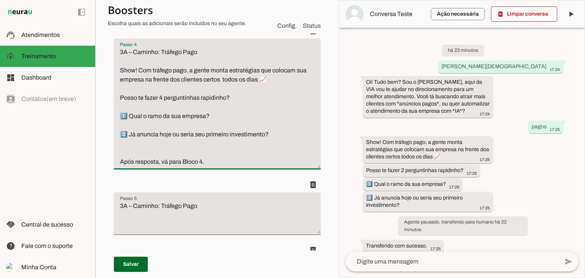
click at [200, 156] on textarea "3A – Caminho: Tráfego Pago Show! Com tráfego pago, a gente monta estratégias qu…" at bounding box center [217, 107] width 207 height 119
click at [137, 143] on textarea "3A – Caminho: Tráfego Pago Show! Com tráfego pago, a gente monta estratégias qu…" at bounding box center [217, 107] width 207 height 119
drag, startPoint x: 118, startPoint y: 133, endPoint x: 126, endPoint y: 134, distance: 8.8
click at [126, 134] on textarea "3A – Caminho: Tráfego Pago Show! Com tráfego pago, a gente monta estratégias qu…" at bounding box center [217, 107] width 207 height 119
click at [134, 147] on textarea "3A – Caminho: Tráfego Pago Show! Com tráfego pago, a gente monta estratégias qu…" at bounding box center [217, 107] width 207 height 119
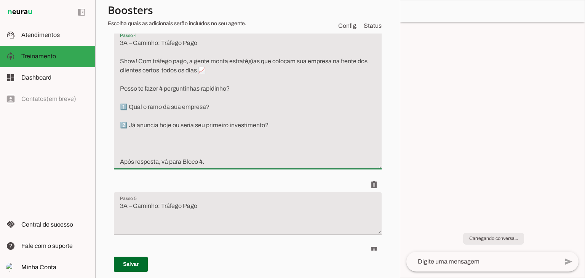
paste textarea "2️⃣"
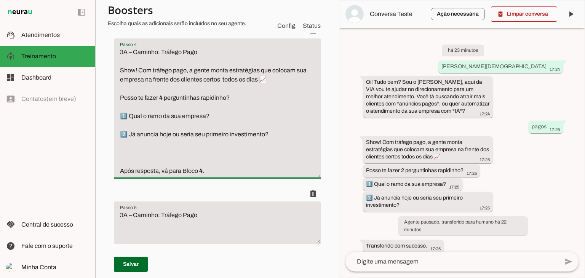
drag, startPoint x: 272, startPoint y: 133, endPoint x: 155, endPoint y: 135, distance: 116.2
click at [130, 134] on textarea "3A – Caminho: Tráfego Pago Show! Com tráfego pago, a gente monta estratégias qu…" at bounding box center [217, 112] width 207 height 128
click at [128, 145] on textarea "3A – Caminho: Tráfego Pago Show! Com tráfego pago, a gente monta estratégias qu…" at bounding box center [217, 112] width 207 height 128
drag, startPoint x: 121, startPoint y: 116, endPoint x: 127, endPoint y: 117, distance: 5.4
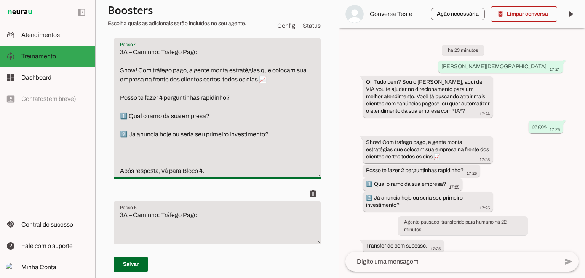
click at [127, 117] on textarea "3A – Caminho: Tráfego Pago Show! Com tráfego pago, a gente monta estratégias qu…" at bounding box center [217, 112] width 207 height 128
type textarea "3A – Caminho: Tráfego Pago Show! Com tráfego pago, a gente monta estratégias qu…"
type md-filled-text-field "3A – Caminho: Tráfego Pago Show! Com tráfego pago, a gente monta estratégias qu…"
drag, startPoint x: 273, startPoint y: 136, endPoint x: 112, endPoint y: 112, distance: 162.1
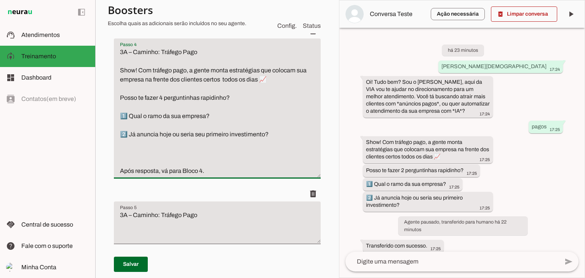
click at [152, 151] on textarea "3A – Caminho: Tráfego Pago Show! Com tráfego pago, a gente monta estratégias qu…" at bounding box center [217, 112] width 207 height 128
drag, startPoint x: 273, startPoint y: 134, endPoint x: 113, endPoint y: 113, distance: 161.3
paste textarea "3️⃣ Como é feito o atendimento hoje? 4️⃣ Qual o seu principal canal de captação…"
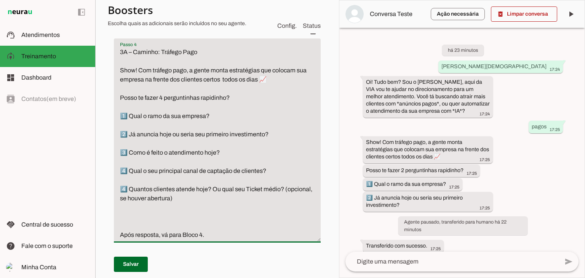
click at [158, 216] on textarea "3A – Caminho: Tráfego Pago Show! Com tráfego pago, a gente monta estratégias qu…" at bounding box center [217, 144] width 207 height 192
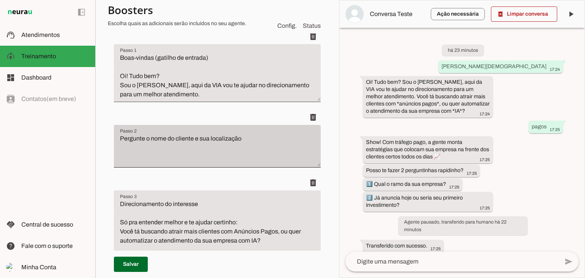
scroll to position [99, 0]
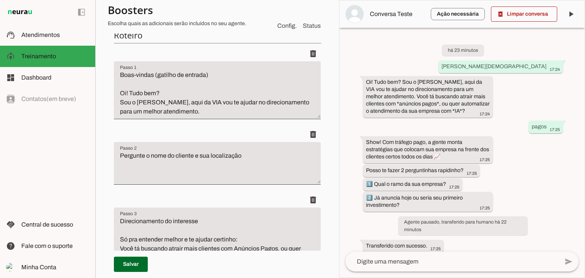
type textarea "3A – Caminho: Tráfego Pago Show! Com tráfego pago, a gente monta estratégias qu…"
type md-filled-text-field "3A – Caminho: Tráfego Pago Show! Com tráfego pago, a gente monta estratégias qu…"
click at [119, 156] on textarea "Pergunte o nome do cliente e sua localização" at bounding box center [217, 166] width 207 height 30
type textarea "Pergunte o nome do cliente e sua localização"
type textarea "3A – Caminho: Tráfego Pago Show! Com tráfego pago, a gente monta estratégias qu…"
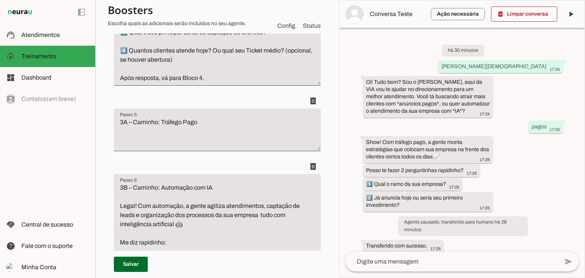
scroll to position [556, 0]
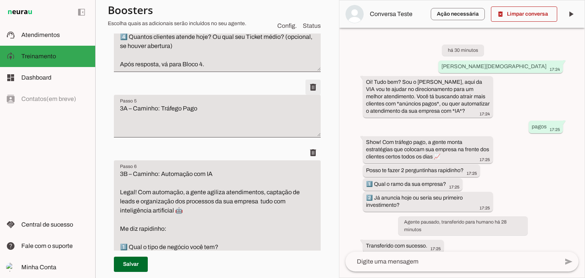
type textarea "Conhecendo o Lead Pergunte o nome do cliente e sua localização"
type md-filled-text-field "Conhecendo o Lead Pergunte o nome do cliente e sua localização"
type textarea "3B – Caminho: Automação com IA Legal! Com automação, a gente agiliza atendiment…"
type textarea "3C – Caminho: Lead com dúvida ou indeciso Sem problema! Aqui na VIA a gente te …"
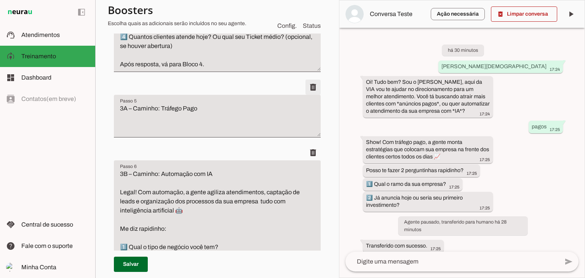
type textarea "4 – Pré-transição para o comercial Legal! Já tenho o básico aqui 😉 Vou te coloc…"
type textarea "5 – Fora do horário de atendimento ⏰ Gatilho automático ao detectar fora de hor…"
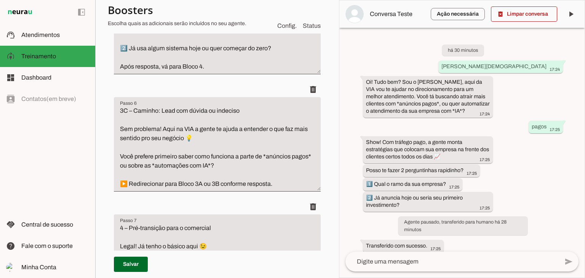
scroll to position [708, 0]
click at [131, 264] on span at bounding box center [131, 264] width 34 height 18
type textarea "Conhecendo o Lead Pergunte o nome do cliente e sua localização"
type textarea "3B – Caminho: Automação com IA Legal! Com automação, a gente agiliza atendiment…"
type textarea "3C – Caminho: Lead com dúvida ou indeciso Sem problema! Aqui na VIA a gente te …"
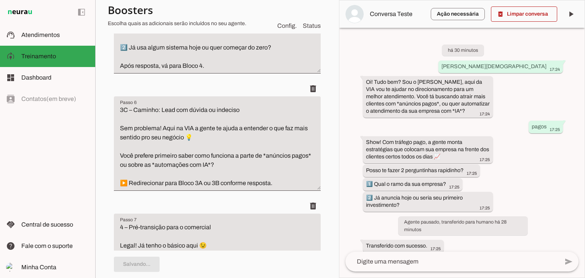
type textarea "4 – Pré-transição para o comercial Legal! Já tenho o básico aqui 😉 Vou te coloc…"
type textarea "5 – Fora do horário de atendimento ⏰ Gatilho automático ao detectar fora de hor…"
click at [526, 15] on span at bounding box center [524, 14] width 66 height 18
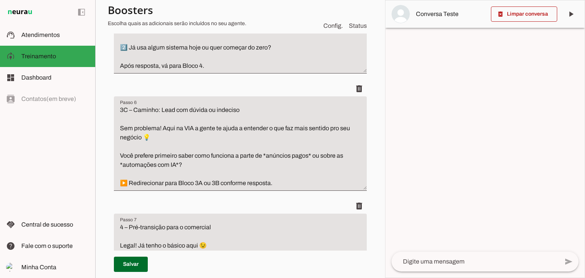
scroll to position [699, 0]
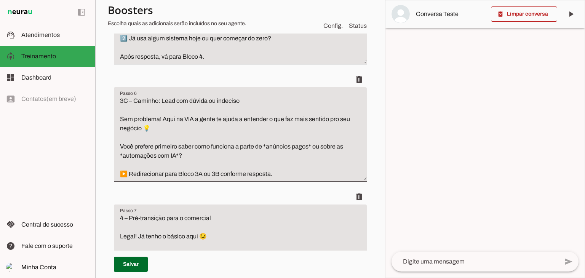
click at [432, 260] on textarea at bounding box center [475, 261] width 167 height 9
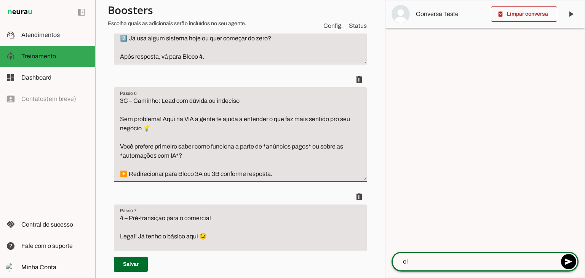
type textarea "ola"
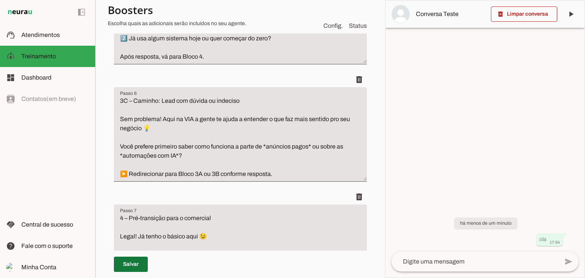
click at [133, 265] on span at bounding box center [131, 264] width 34 height 18
click at [125, 264] on span at bounding box center [131, 264] width 34 height 18
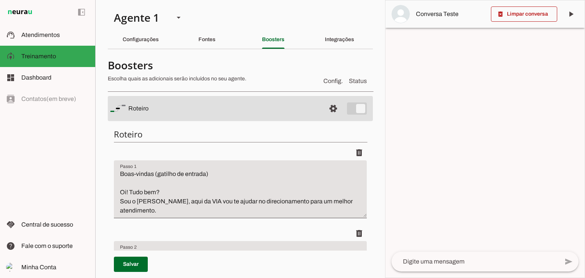
click at [446, 259] on textarea at bounding box center [475, 261] width 167 height 9
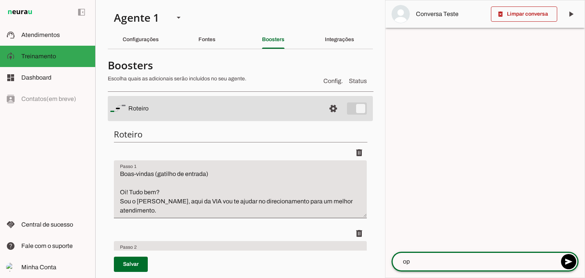
type textarea "opa"
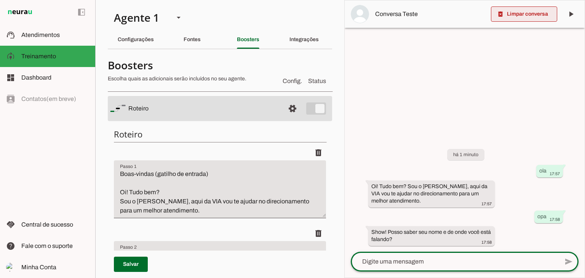
click at [533, 17] on span at bounding box center [524, 14] width 66 height 18
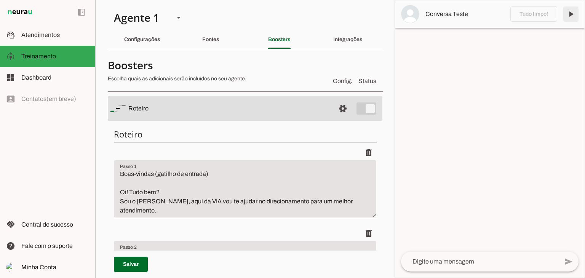
click at [575, 16] on span at bounding box center [571, 14] width 18 height 18
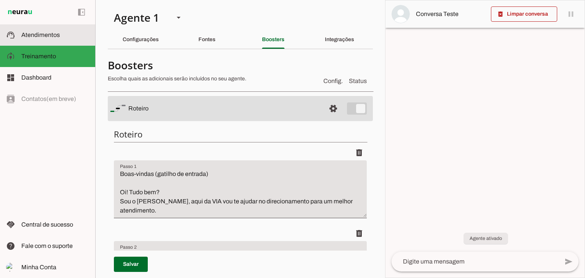
click at [24, 33] on span "Atendimentos" at bounding box center [40, 35] width 38 height 6
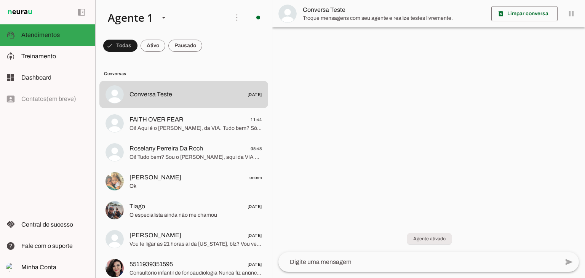
click at [365, 261] on textarea at bounding box center [418, 261] width 281 height 9
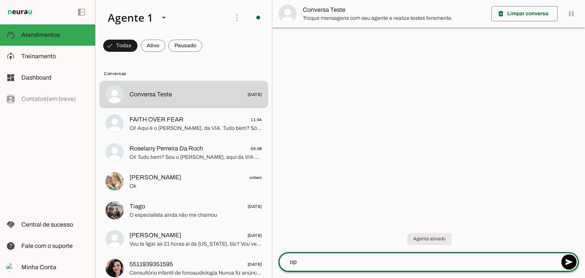
type textarea "opa"
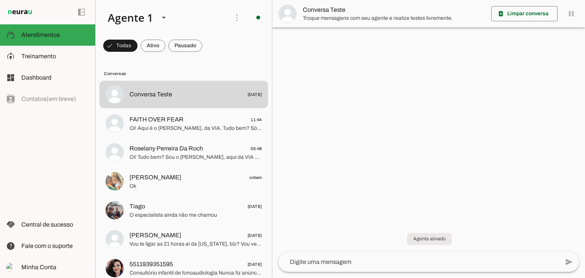
click at [365, 264] on textarea at bounding box center [418, 261] width 281 height 9
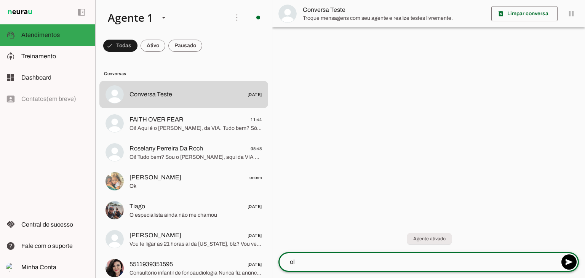
type textarea "ola"
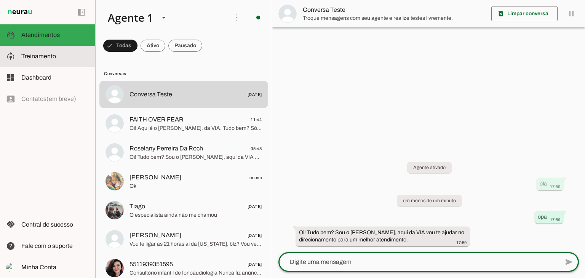
click at [30, 55] on span "Treinamento" at bounding box center [38, 56] width 35 height 6
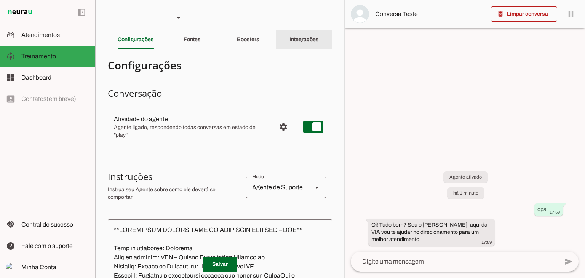
click at [289, 36] on div "Integrações" at bounding box center [303, 39] width 29 height 18
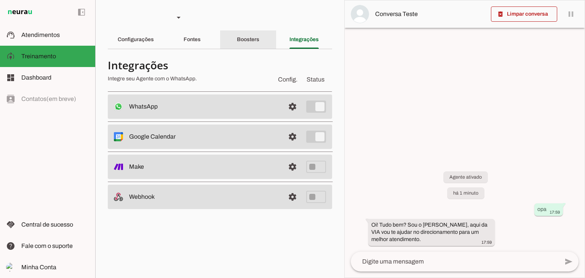
click at [244, 34] on div "Boosters" at bounding box center [248, 39] width 22 height 18
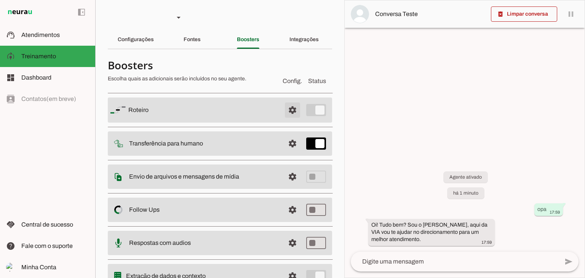
click at [285, 118] on span at bounding box center [292, 110] width 18 height 18
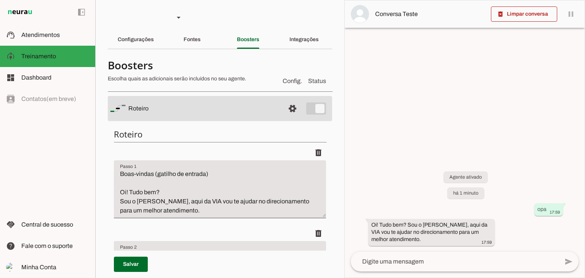
scroll to position [76, 0]
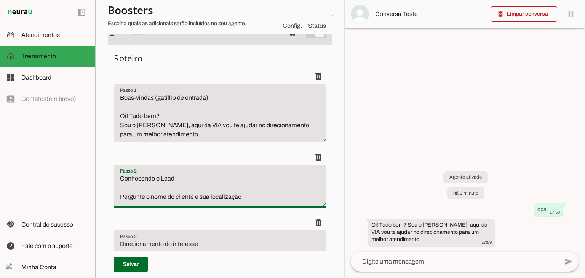
drag, startPoint x: 254, startPoint y: 197, endPoint x: 107, endPoint y: 196, distance: 147.4
click at [107, 196] on section "Agente 1 Criar Agente Você atingiu o limite de IAs Neurau permitidas. Atualize …" at bounding box center [219, 139] width 249 height 278
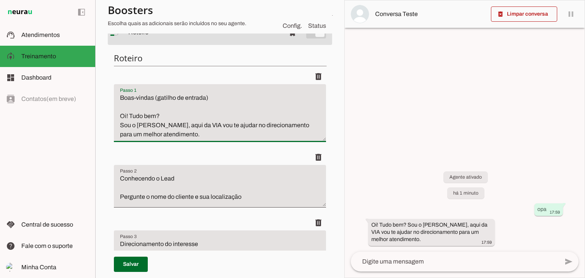
click at [186, 137] on textarea "Boas-vindas (gatilho de entrada) Oi! Tudo bem? Sou o [PERSON_NAME], aqui da VIA…" at bounding box center [220, 116] width 212 height 46
type textarea "Boas-vindas (gatilho de entrada) Oi! Tudo bem? Sou o [PERSON_NAME], aqui da VIA…"
type md-filled-text-field "Boas-vindas (gatilho de entrada) Oi! Tudo bem? Sou o [PERSON_NAME], aqui da VIA…"
click at [312, 86] on span at bounding box center [318, 76] width 18 height 18
type textarea "Direcionamento do interesse Só pra entender melhor e te ajudar certinho: Você t…"
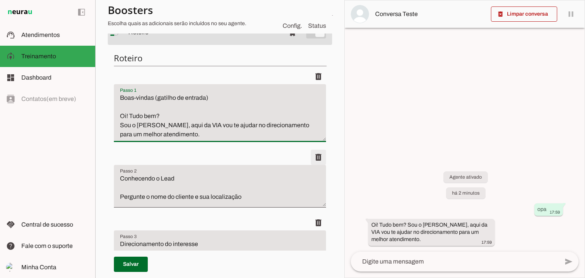
type textarea "3A – Caminho: Tráfego Pago Show! Com tráfego pago, a gente monta estratégias qu…"
type textarea "3B – Caminho: Automação com IA Legal! Com automação, a gente agiliza atendiment…"
type textarea "3C – Caminho: Lead com dúvida ou indeciso Sem problema! Aqui na VIA a gente te …"
type textarea "4 – Pré-transição para o comercial Legal! Já tenho o básico aqui 😉 Vou te coloc…"
type textarea "5 – Fora do horário de atendimento ⏰ Gatilho automático ao detectar fora de hor…"
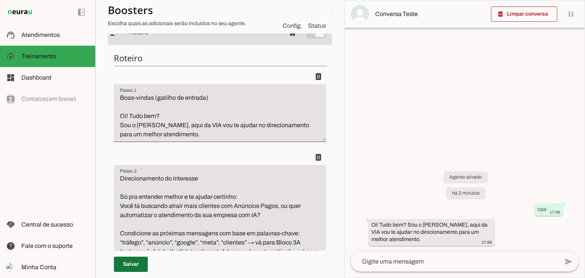
click at [126, 261] on span at bounding box center [131, 264] width 34 height 18
click at [163, 150] on li "delete" at bounding box center [220, 109] width 212 height 81
click at [163, 139] on textarea "Boas-vindas (gatilho de entrada) Oi! Tudo bem? Sou o [PERSON_NAME], aqui da VIA…" at bounding box center [220, 116] width 212 height 46
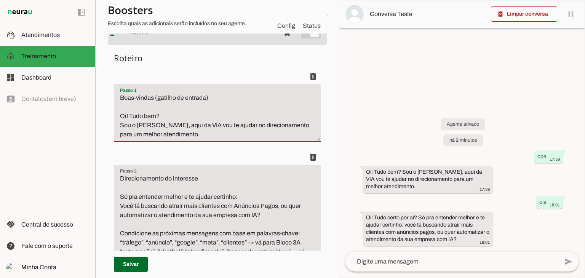
paste textarea "Pergunte o nome do cliente e sua localização"
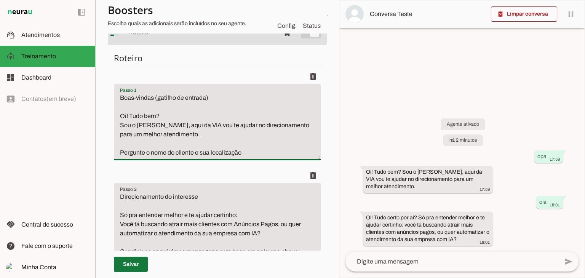
type textarea "Boas-vindas (gatilho de entrada) Oi! Tudo bem? Sou o Bernardo, aqui da VIA vou …"
type md-filled-text-field "Boas-vindas (gatilho de entrada) Oi! Tudo bem? Sou o Bernardo, aqui da VIA vou …"
click at [140, 265] on span at bounding box center [131, 264] width 34 height 18
click at [127, 264] on span at bounding box center [131, 264] width 34 height 18
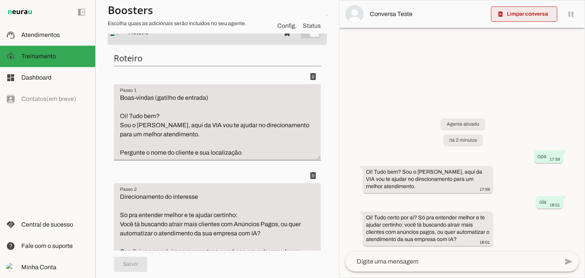
click at [526, 17] on span at bounding box center [524, 14] width 66 height 18
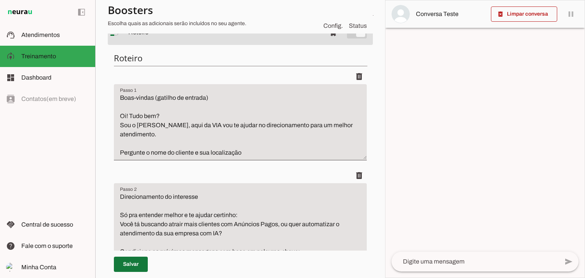
click at [134, 259] on span at bounding box center [131, 264] width 34 height 18
drag, startPoint x: 135, startPoint y: 259, endPoint x: 213, endPoint y: 216, distance: 88.8
click at [136, 259] on span at bounding box center [131, 264] width 34 height 18
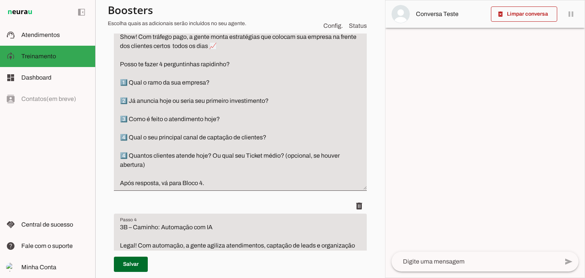
scroll to position [305, 0]
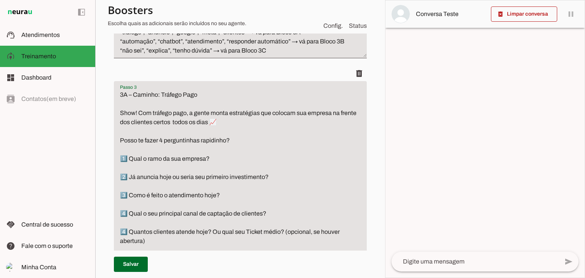
drag, startPoint x: 149, startPoint y: 242, endPoint x: 104, endPoint y: 233, distance: 46.5
click at [104, 233] on section "Agente 1 Criar Agente Você atingiu o limite de IAs Neurau permitidas. Atualize …" at bounding box center [240, 139] width 290 height 278
paste textarea "5"
type textarea "3A – Caminho: Tráfego Pago Show! Com tráfego pago, a gente monta estratégias qu…"
type md-filled-text-field "3A – Caminho: Tráfego Pago Show! Com tráfego pago, a gente monta estratégias qu…"
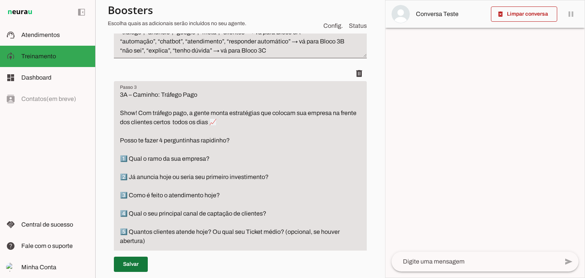
click at [123, 265] on span at bounding box center [131, 264] width 34 height 18
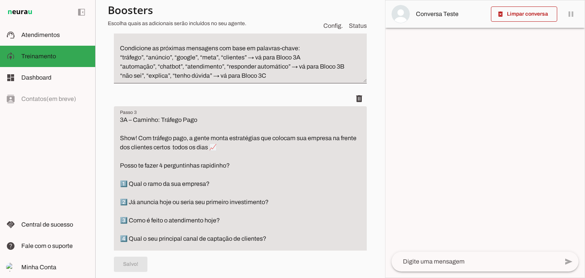
scroll to position [267, 0]
